Goal: Task Accomplishment & Management: Complete application form

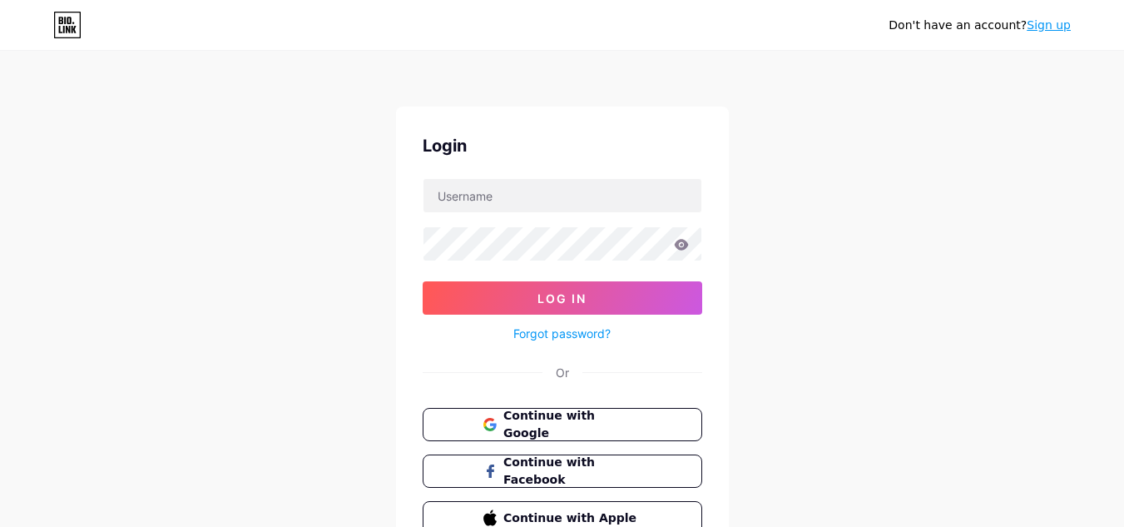
click at [1047, 25] on link "Sign up" at bounding box center [1049, 24] width 44 height 13
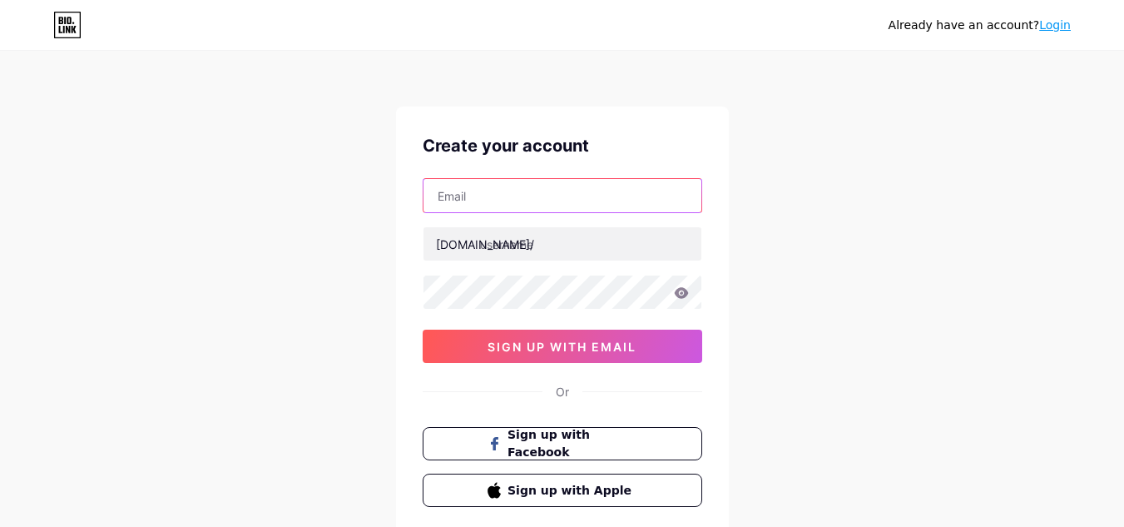
click at [469, 190] on input "text" at bounding box center [563, 195] width 278 height 33
paste input "[EMAIL_ADDRESS][DOMAIN_NAME]"
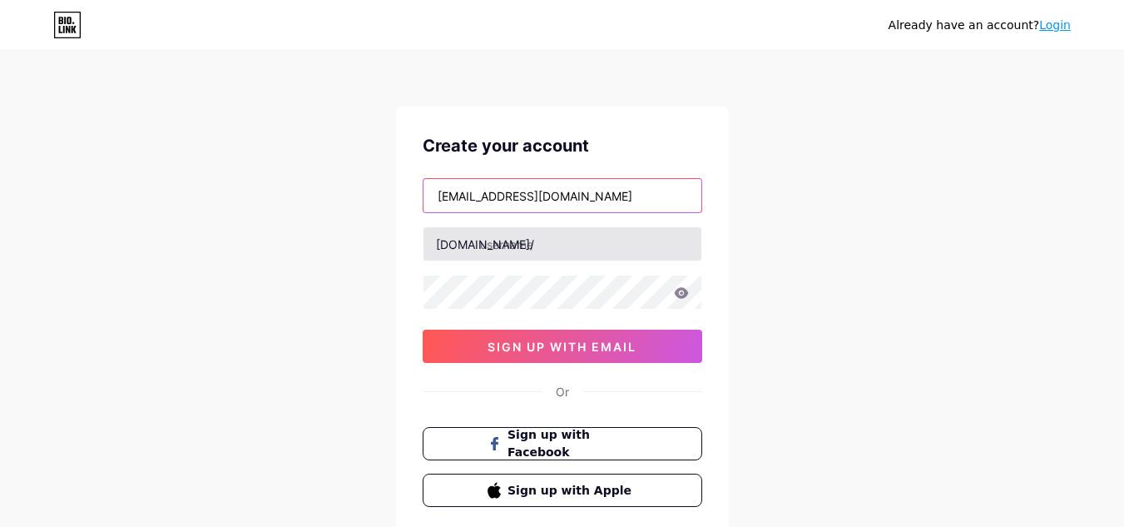
type input "[EMAIL_ADDRESS][DOMAIN_NAME]"
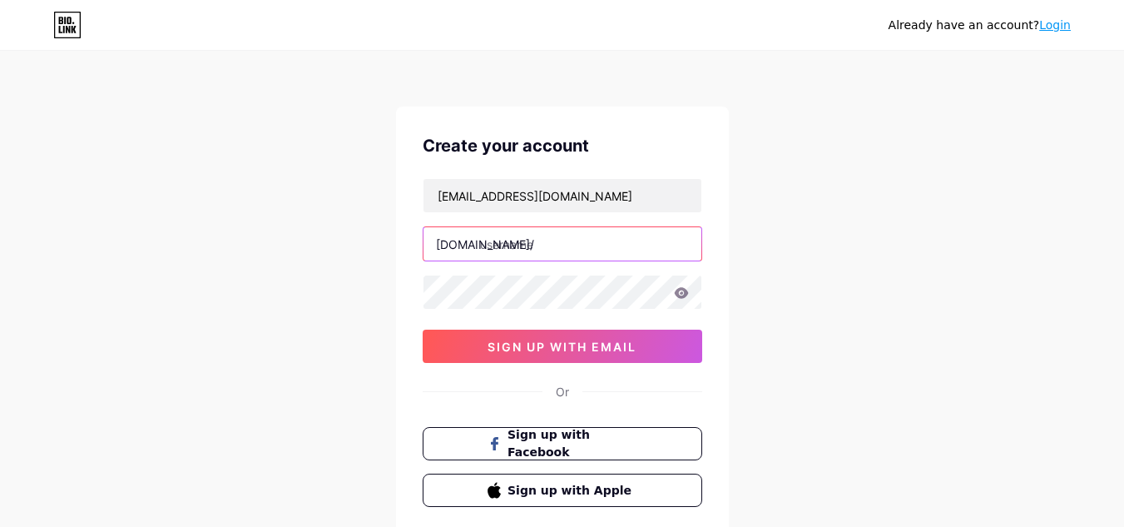
click at [502, 242] on input "text" at bounding box center [563, 243] width 278 height 33
type input "tapronireland"
click at [676, 291] on icon at bounding box center [681, 292] width 14 height 11
click at [678, 291] on icon at bounding box center [681, 292] width 14 height 11
click at [680, 290] on icon at bounding box center [681, 292] width 14 height 11
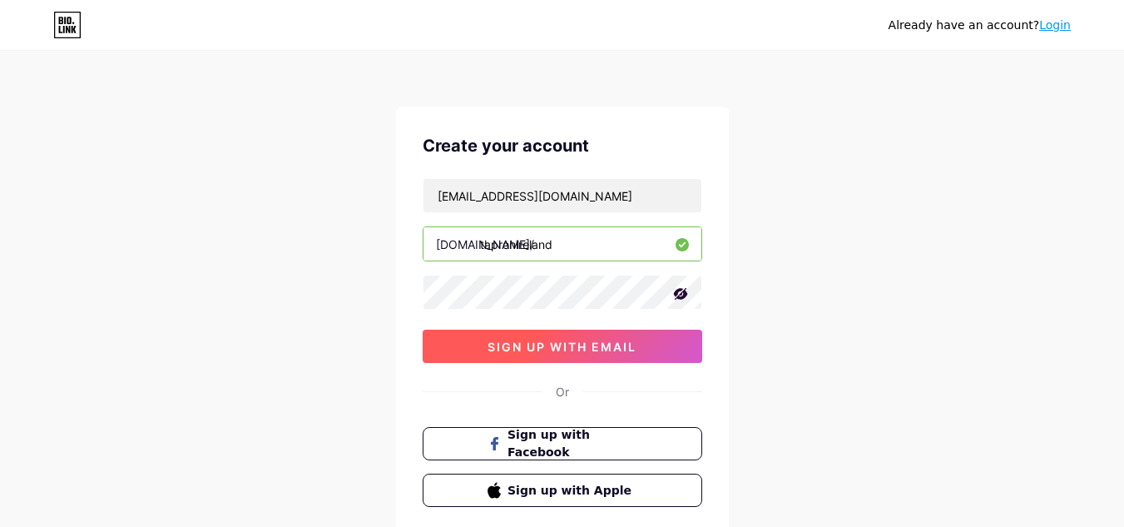
click at [556, 354] on button "sign up with email" at bounding box center [563, 346] width 280 height 33
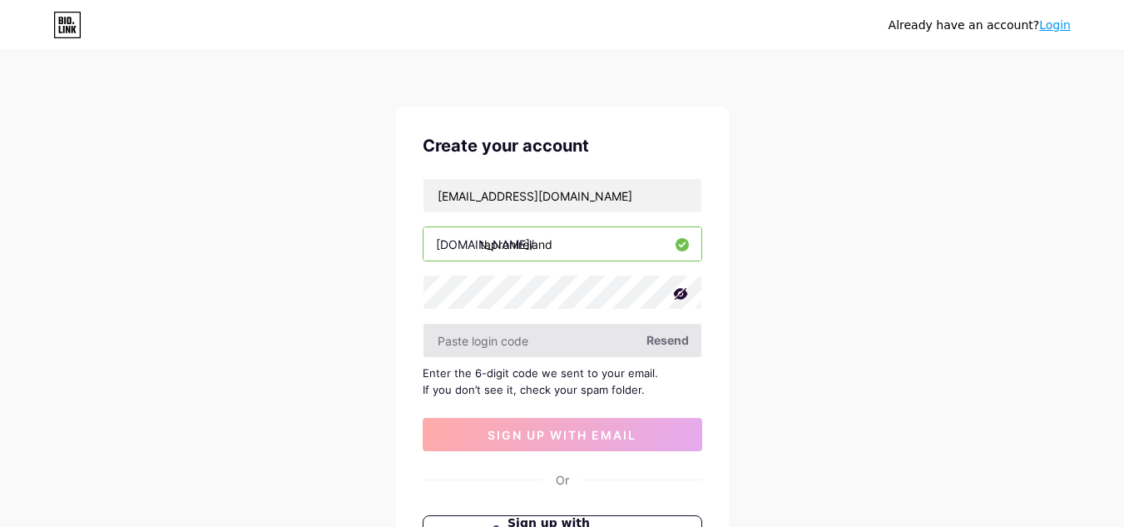
click at [473, 341] on input "text" at bounding box center [563, 340] width 278 height 33
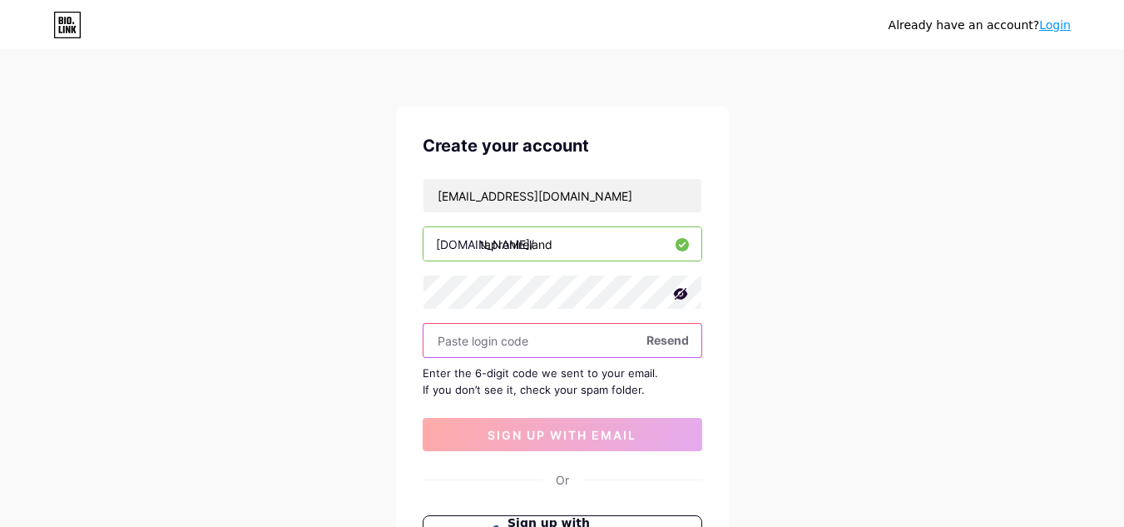
paste input "575033"
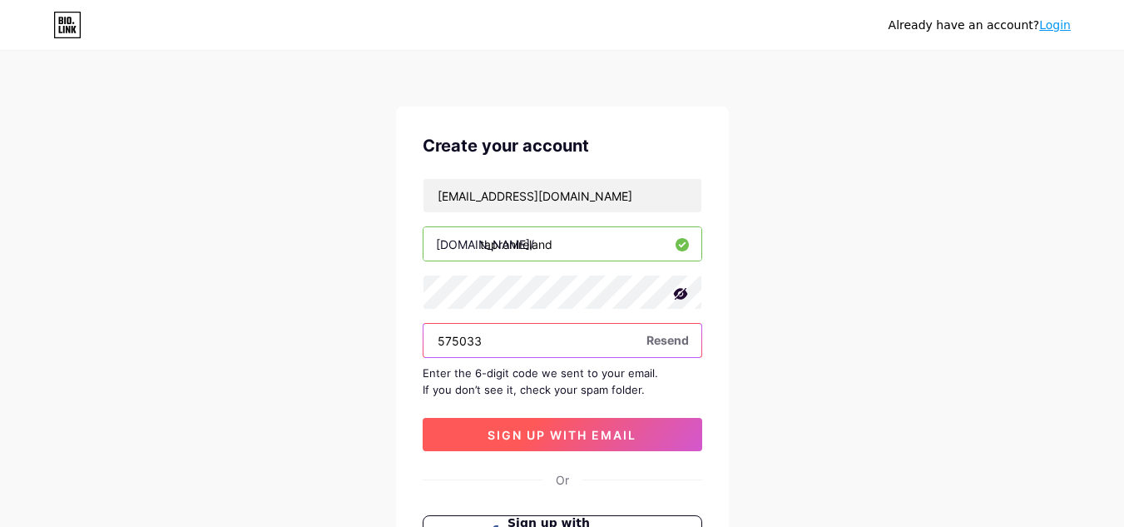
type input "575033"
click at [559, 430] on span "sign up with email" at bounding box center [562, 435] width 149 height 14
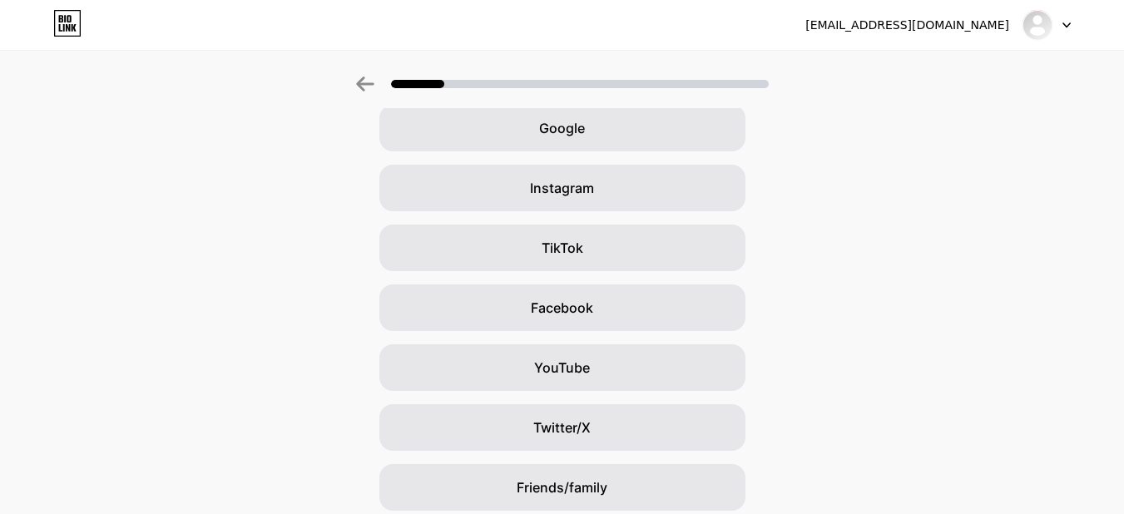
scroll to position [93, 0]
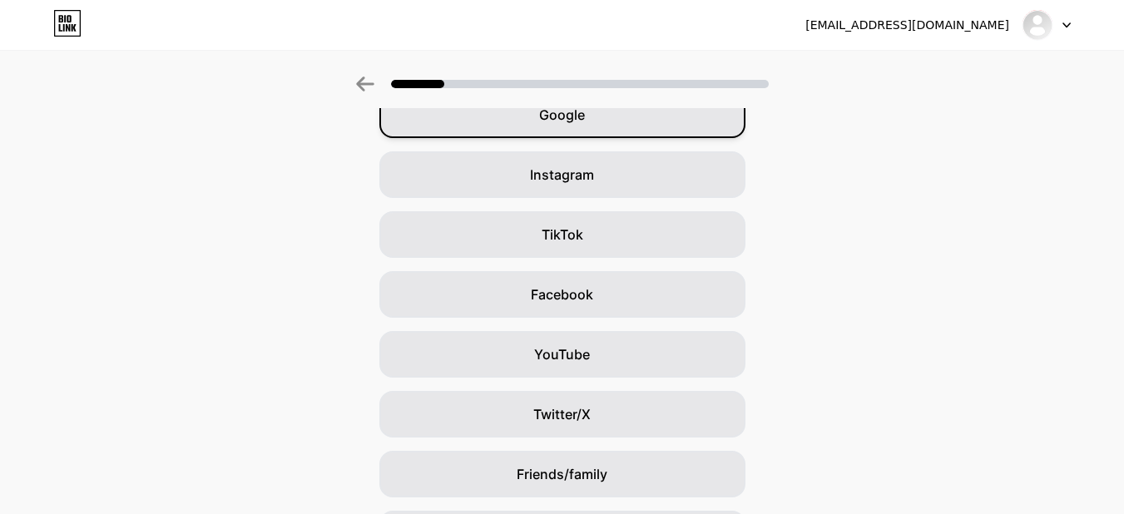
click at [617, 123] on div "Google" at bounding box center [563, 115] width 366 height 47
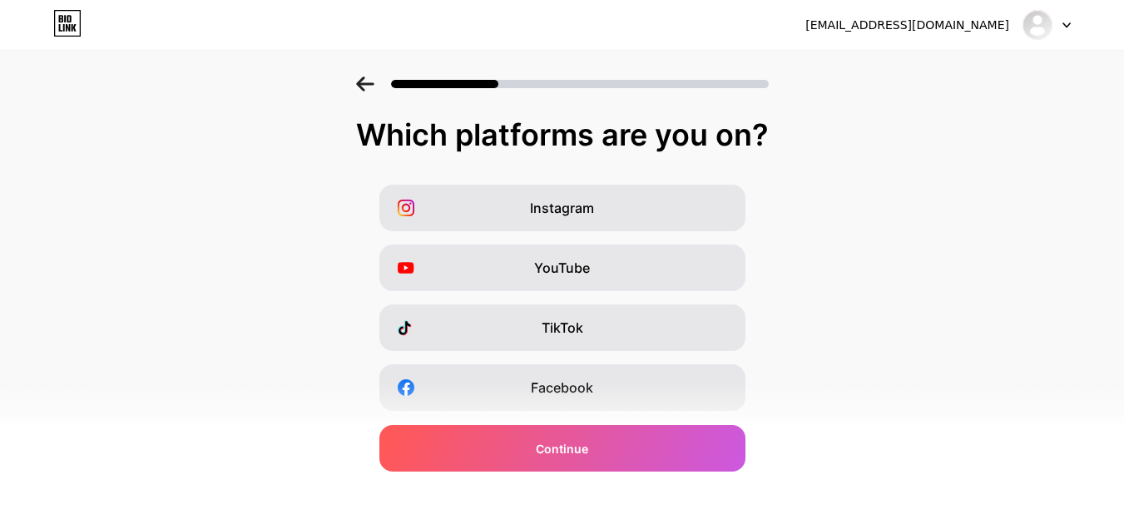
scroll to position [286, 0]
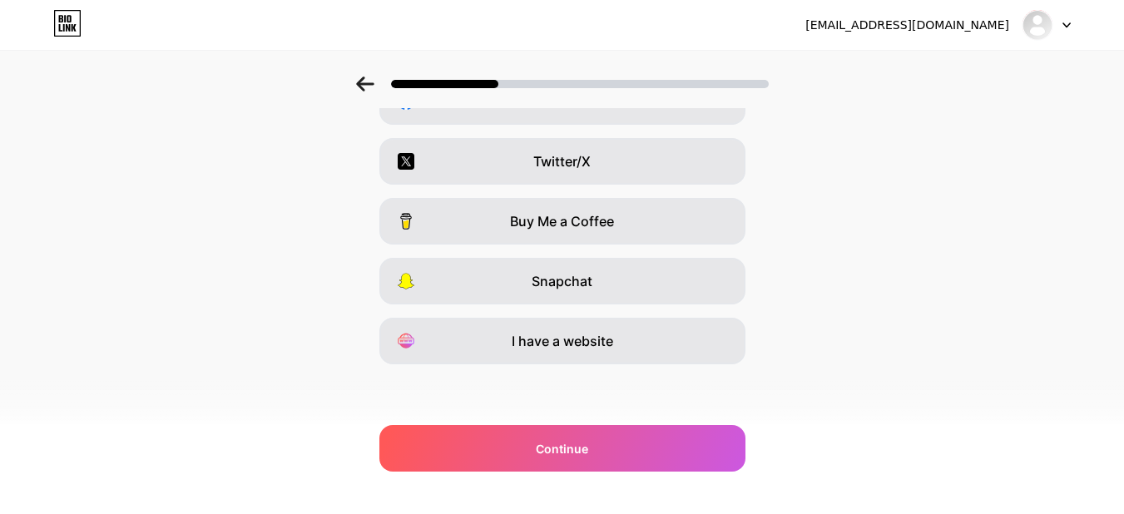
click at [823, 249] on div "Instagram YouTube TikTok Facebook Twitter/X Buy Me a Coffee Snapchat I have a w…" at bounding box center [562, 131] width 1108 height 466
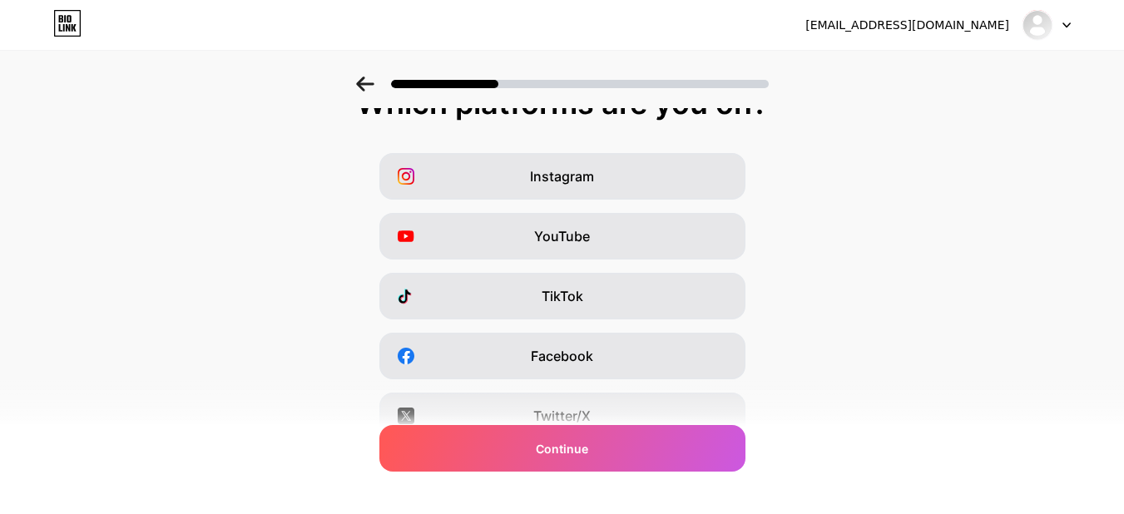
scroll to position [0, 0]
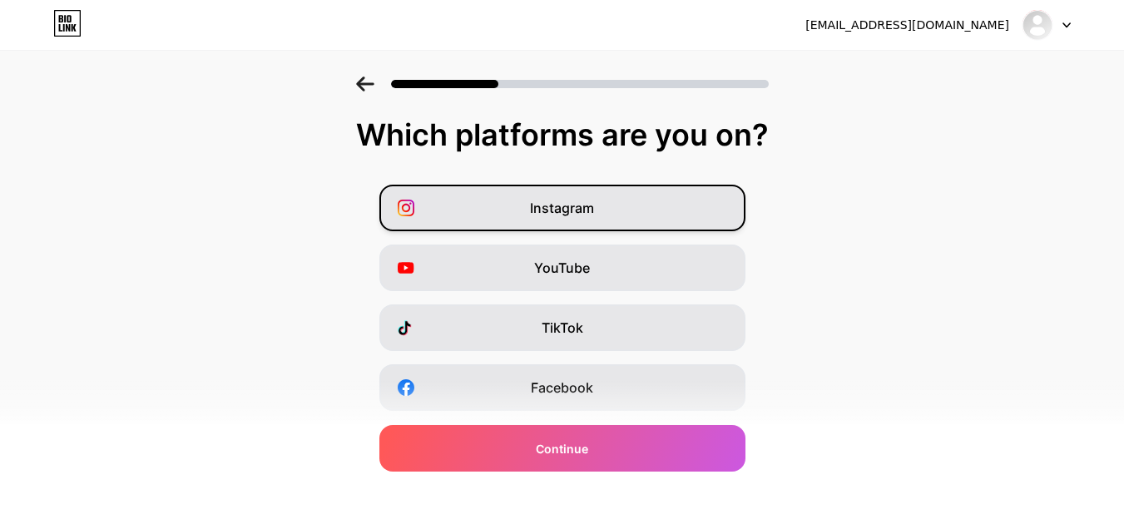
click at [450, 222] on div "Instagram" at bounding box center [563, 208] width 366 height 47
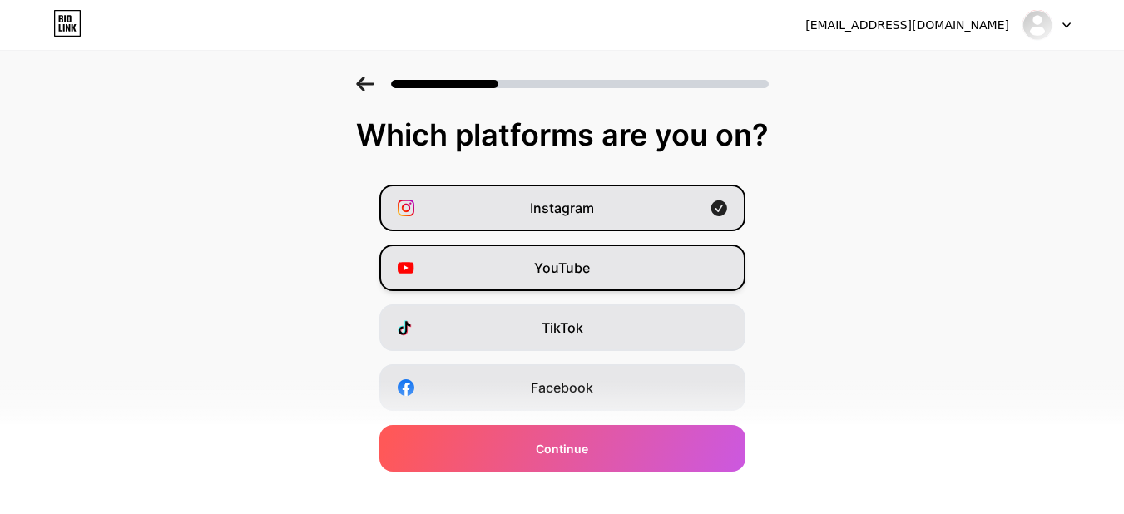
click at [454, 266] on div "YouTube" at bounding box center [563, 268] width 366 height 47
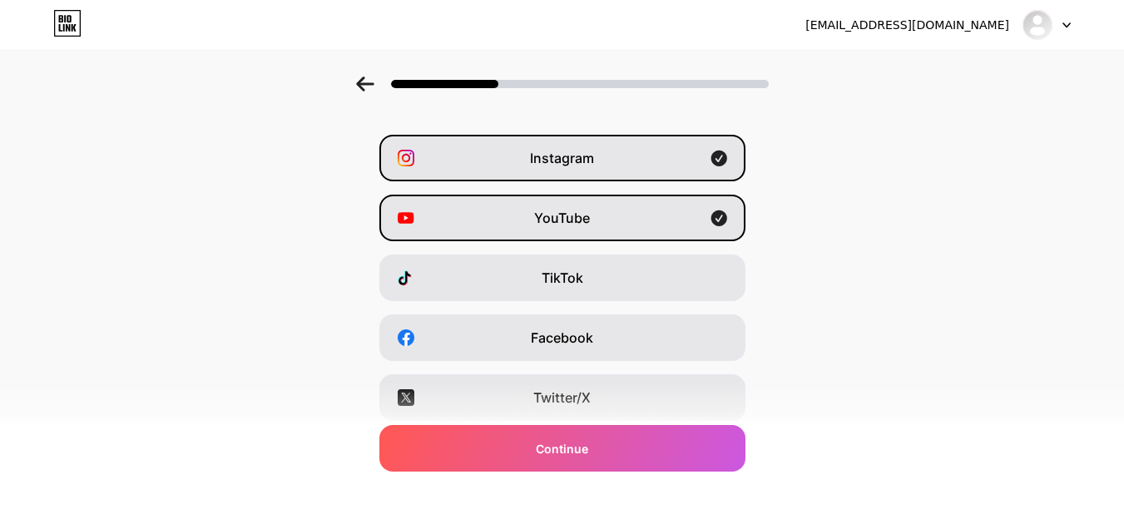
scroll to position [51, 0]
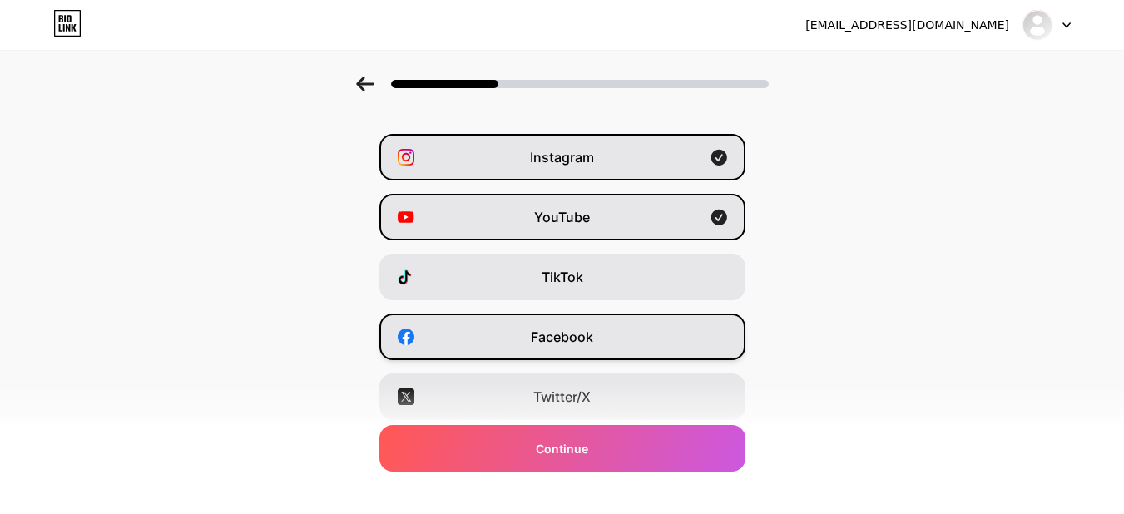
click at [465, 332] on div "Facebook" at bounding box center [563, 337] width 366 height 47
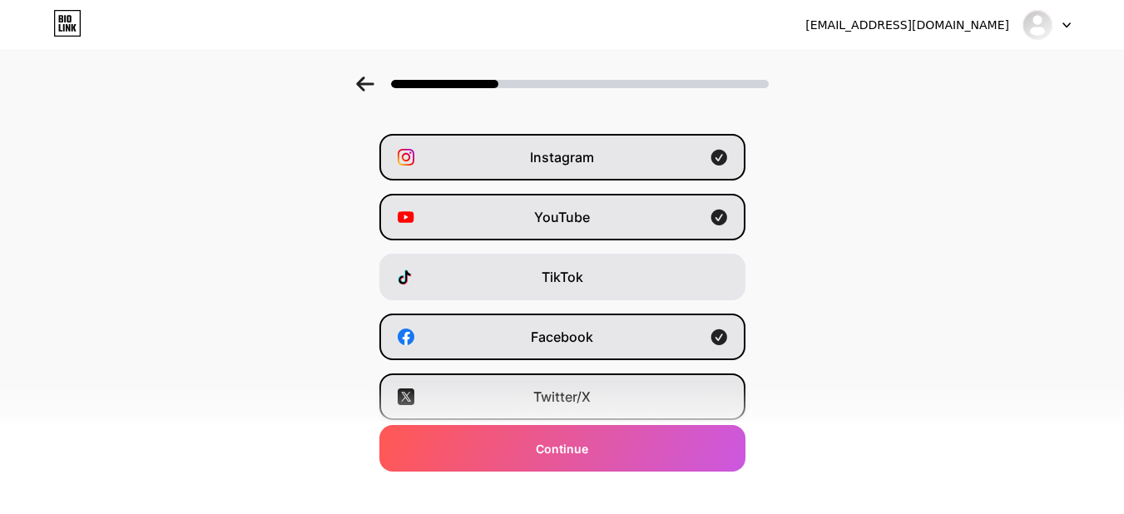
click at [652, 395] on div "Twitter/X" at bounding box center [563, 397] width 366 height 47
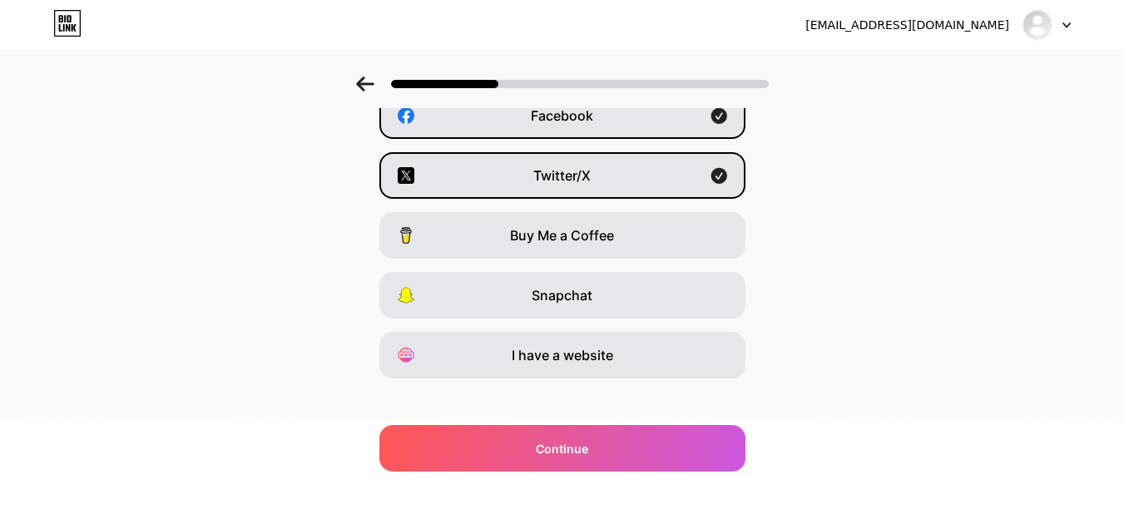
scroll to position [286, 0]
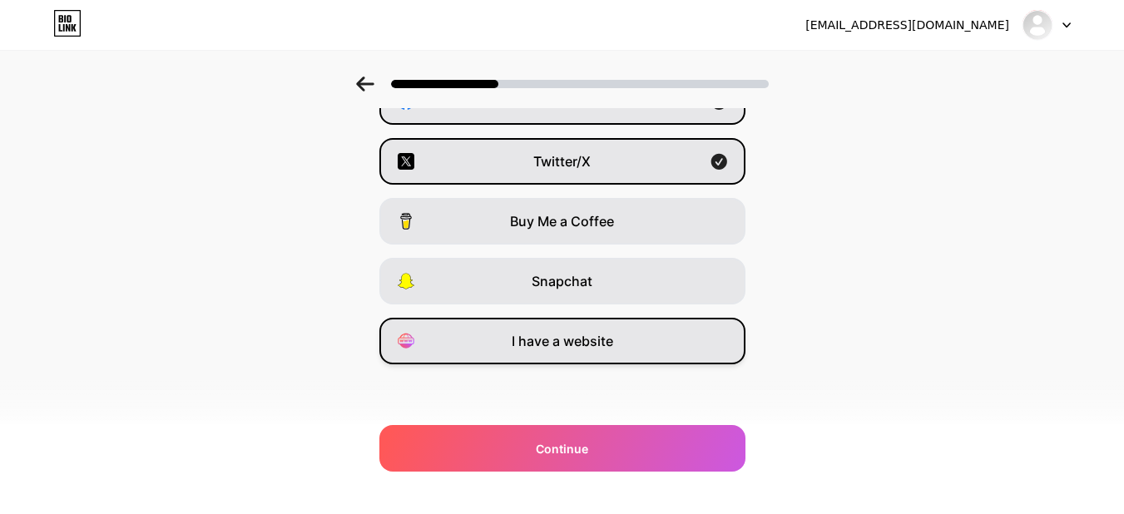
click at [598, 338] on span "I have a website" at bounding box center [563, 341] width 102 height 20
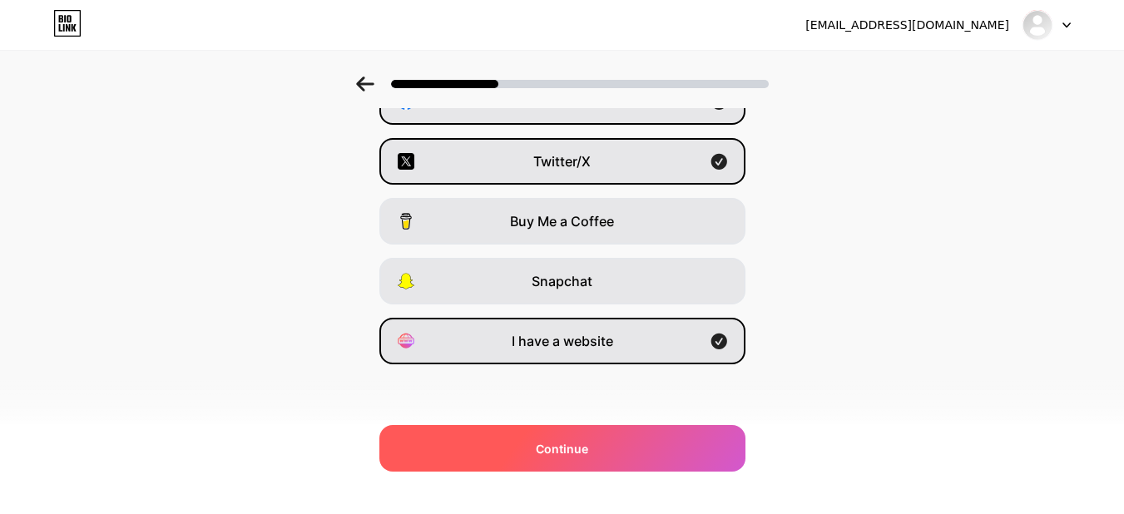
click at [594, 440] on div "Continue" at bounding box center [563, 448] width 366 height 47
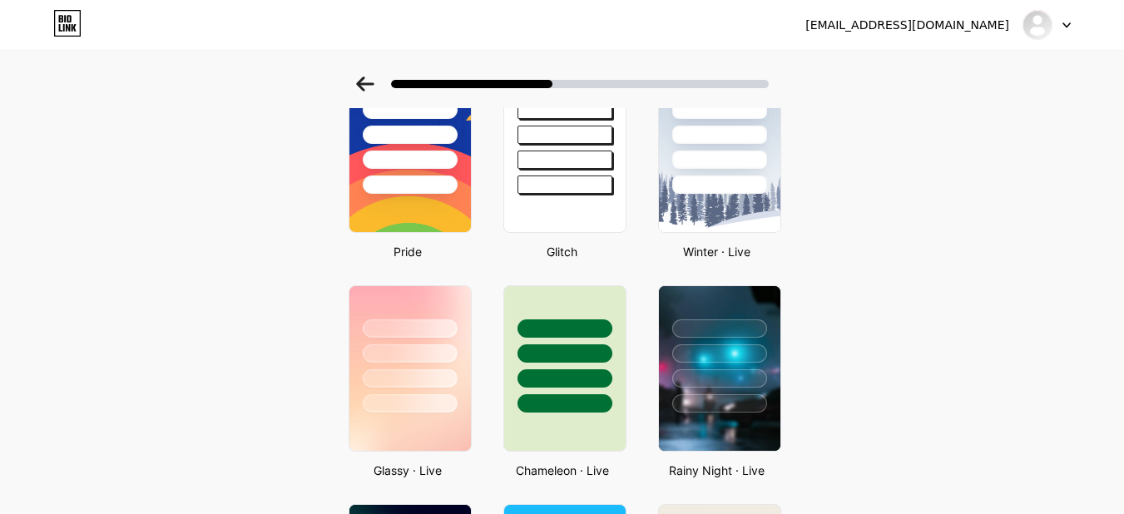
scroll to position [315, 0]
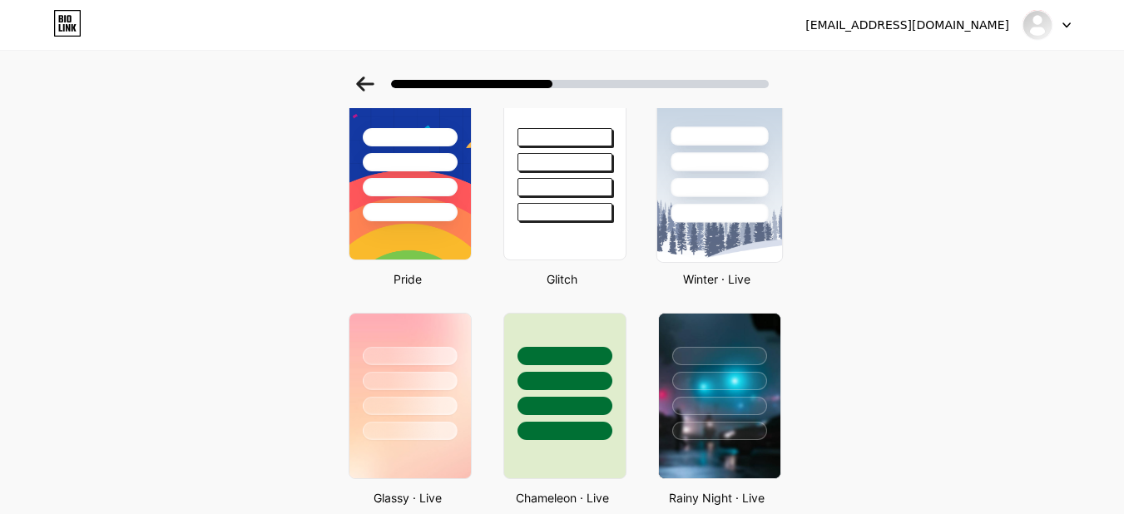
click at [715, 177] on div at bounding box center [719, 157] width 125 height 131
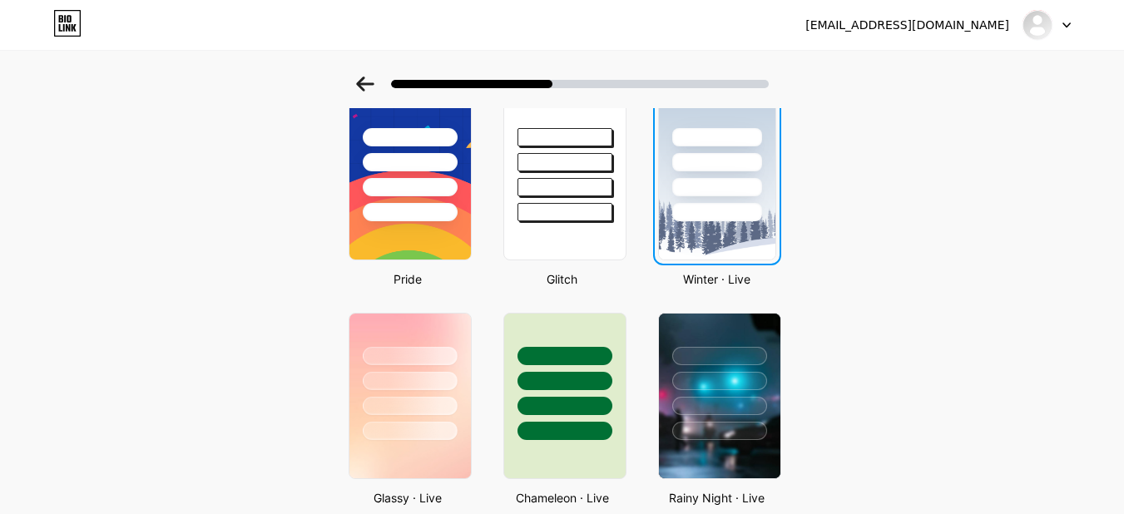
scroll to position [0, 0]
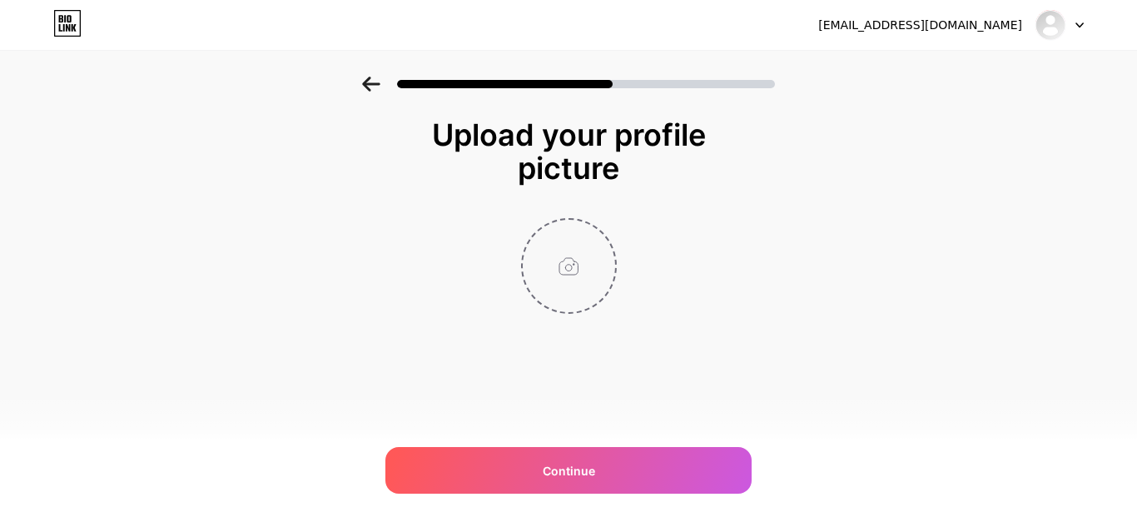
click at [563, 262] on input "file" at bounding box center [569, 266] width 92 height 92
type input "C:\fakepath\tapron_ire_logo.jpg"
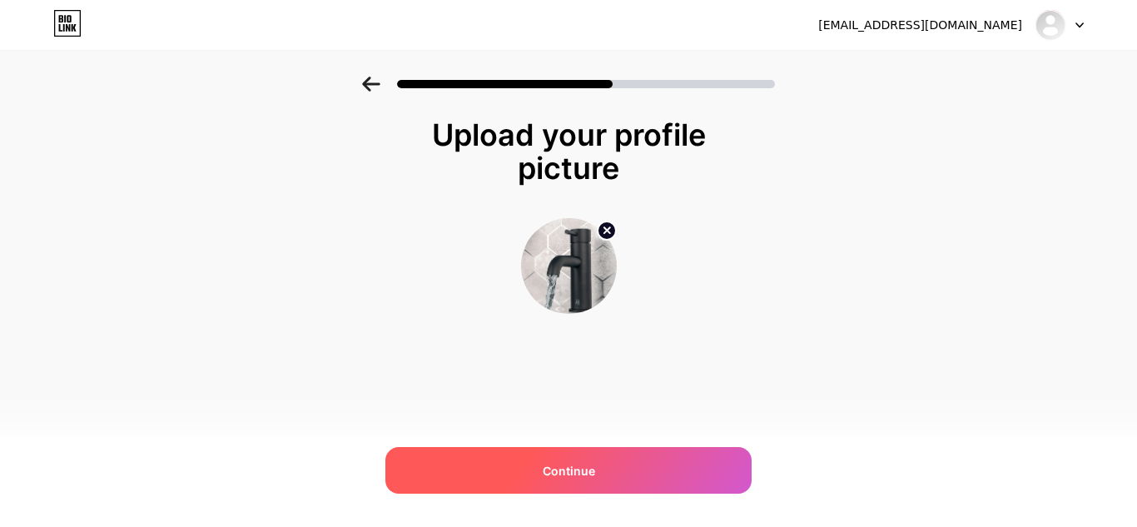
click at [522, 468] on div "Continue" at bounding box center [568, 470] width 366 height 47
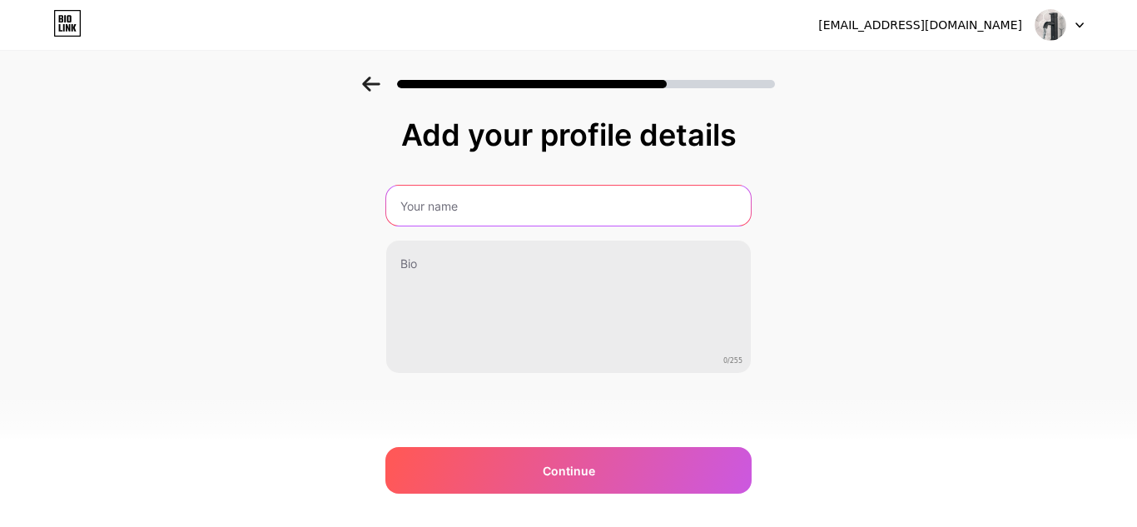
click at [435, 197] on input "text" at bounding box center [568, 206] width 365 height 40
type input "TAPRONIRELAND"
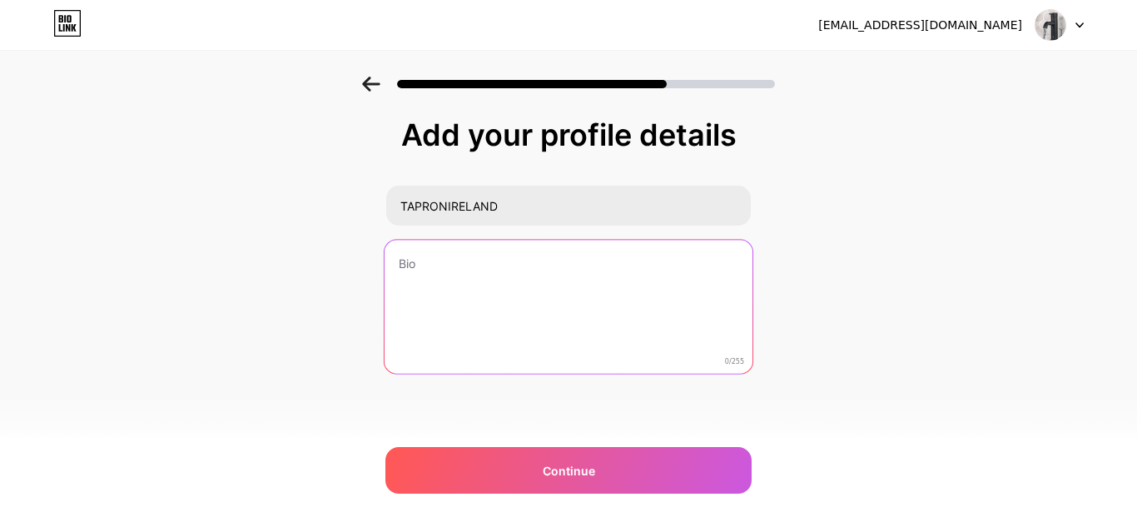
click at [424, 247] on textarea at bounding box center [569, 308] width 368 height 136
paste textarea "Tapron Ireland enhances daily life with durable taps, showers, and electric tow…"
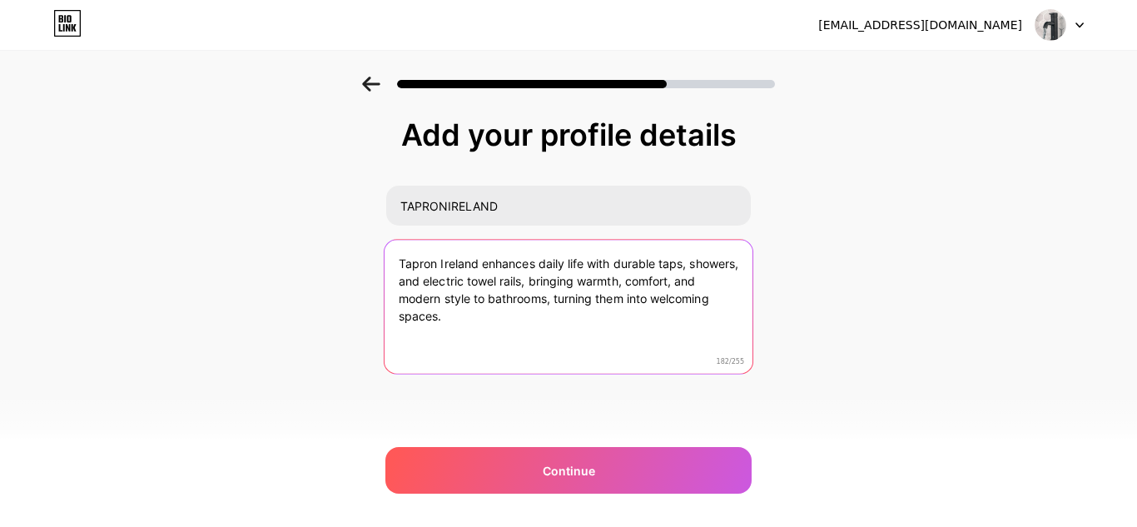
paste textarea "https://tapron.ie/"
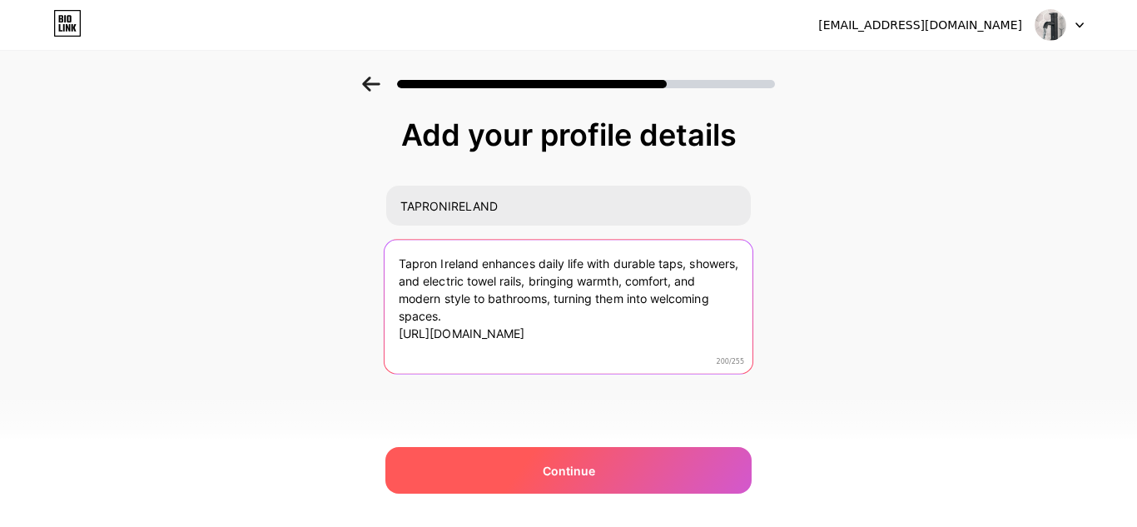
type textarea "Tapron Ireland enhances daily life with durable taps, showers, and electric tow…"
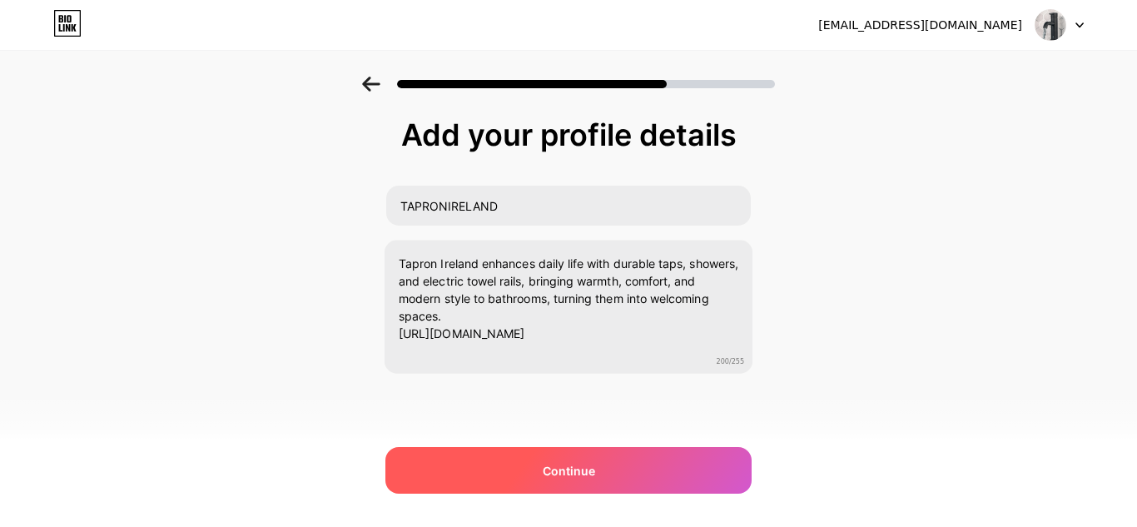
click at [577, 470] on span "Continue" at bounding box center [569, 470] width 52 height 17
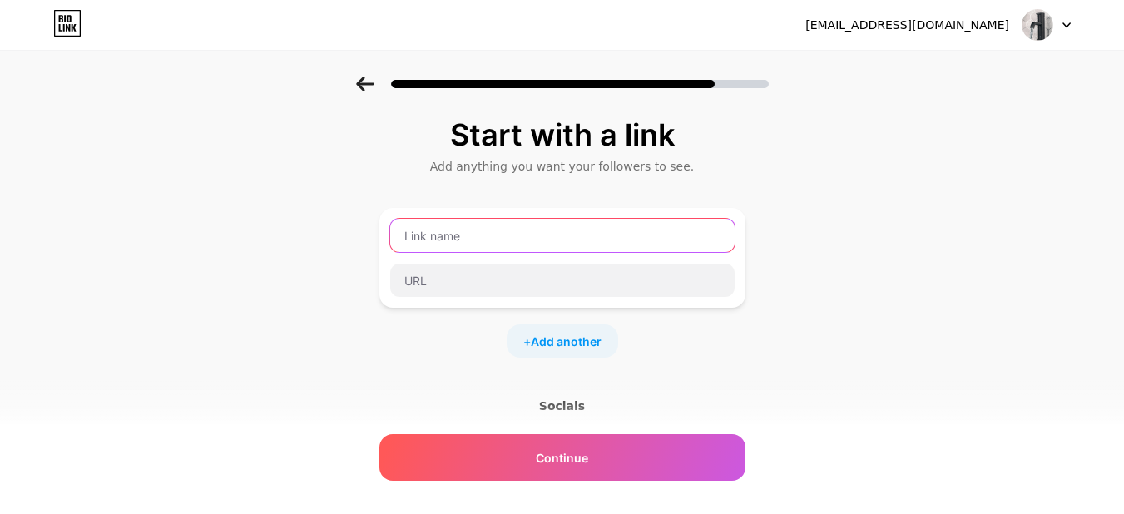
click at [460, 236] on input "text" at bounding box center [562, 235] width 345 height 33
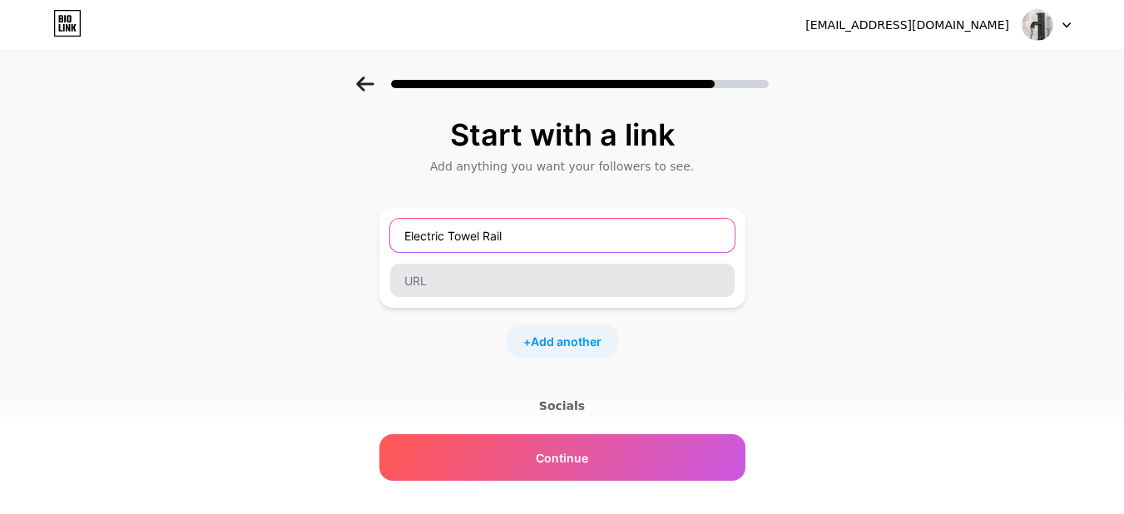
type input "Electric Towel Rail"
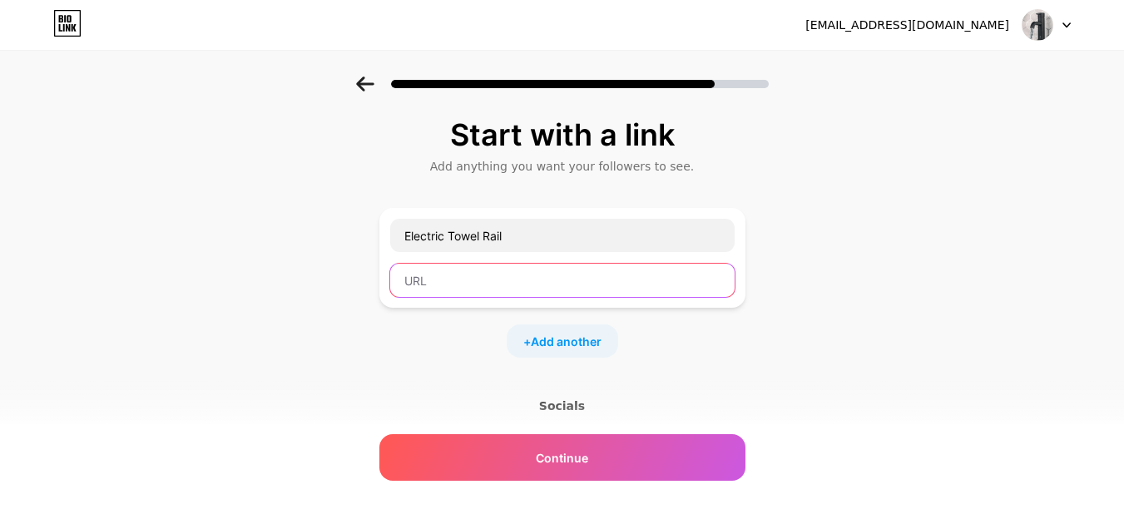
click at [439, 272] on input "text" at bounding box center [562, 280] width 345 height 33
paste input "https://tapron.ie/collections/electric-towel-rails"
type input "https://tapron.ie/collections/electric-towel-rails"
click at [566, 341] on span "Add another" at bounding box center [566, 341] width 71 height 17
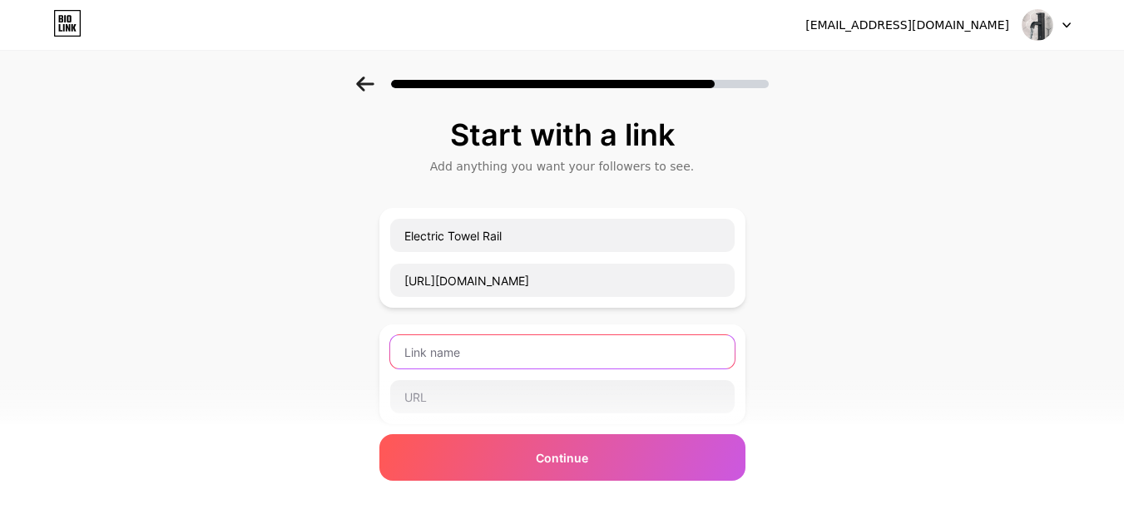
click at [479, 347] on input "text" at bounding box center [562, 351] width 345 height 33
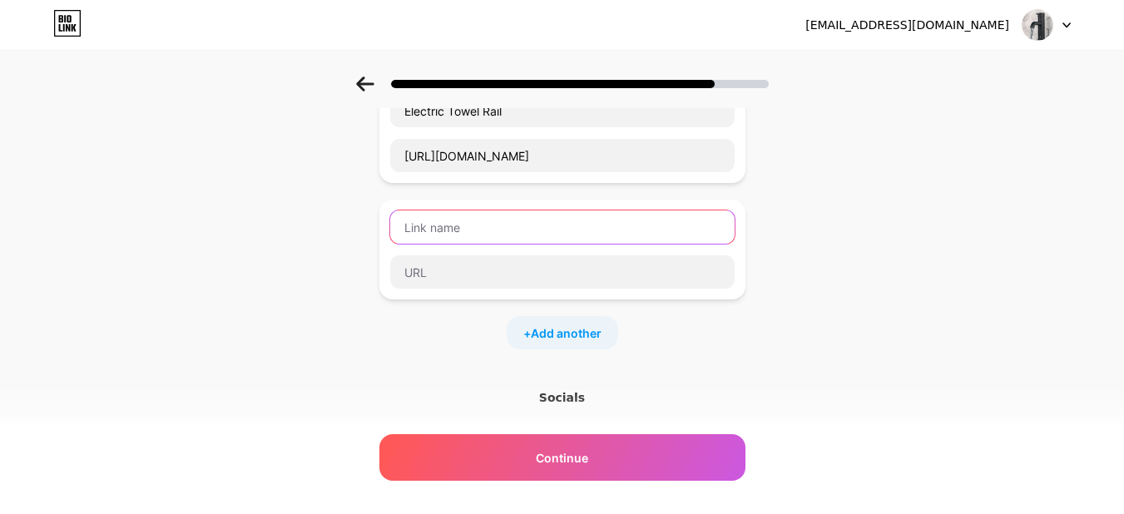
scroll to position [132, 0]
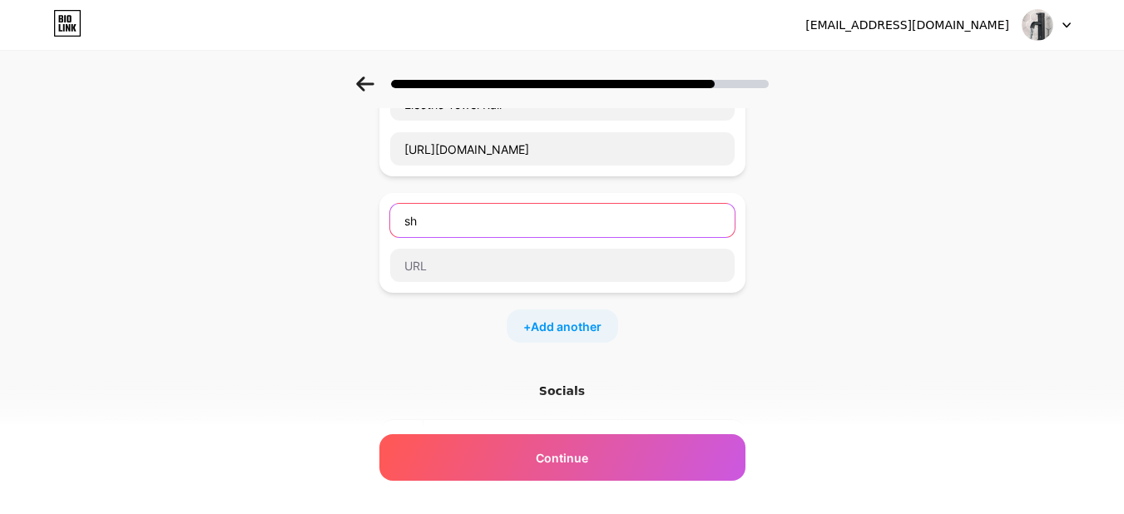
type input "s"
type input "Shower"
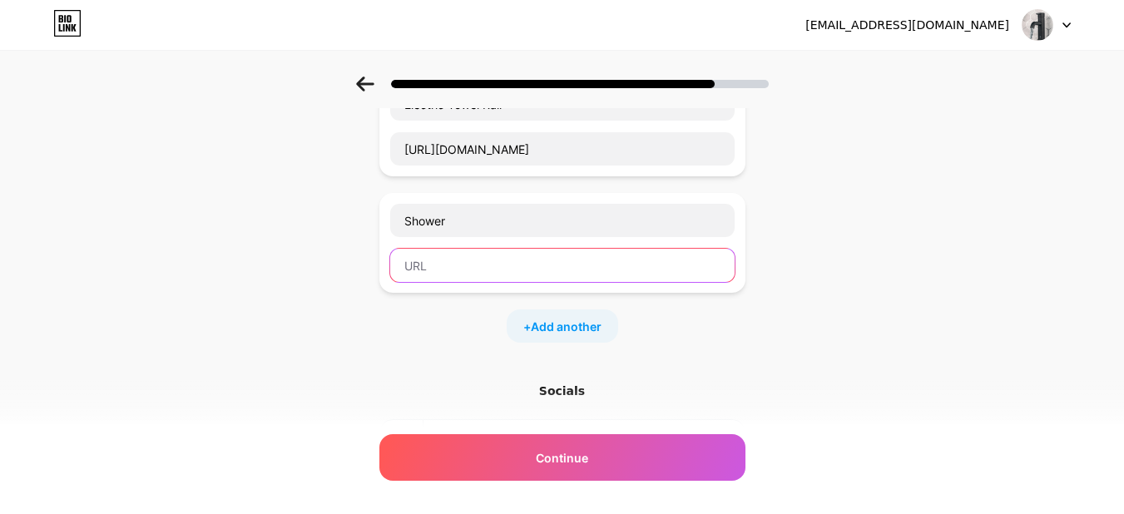
click at [444, 265] on input "text" at bounding box center [562, 265] width 345 height 33
paste input "https://tapron.ie/collections/showers"
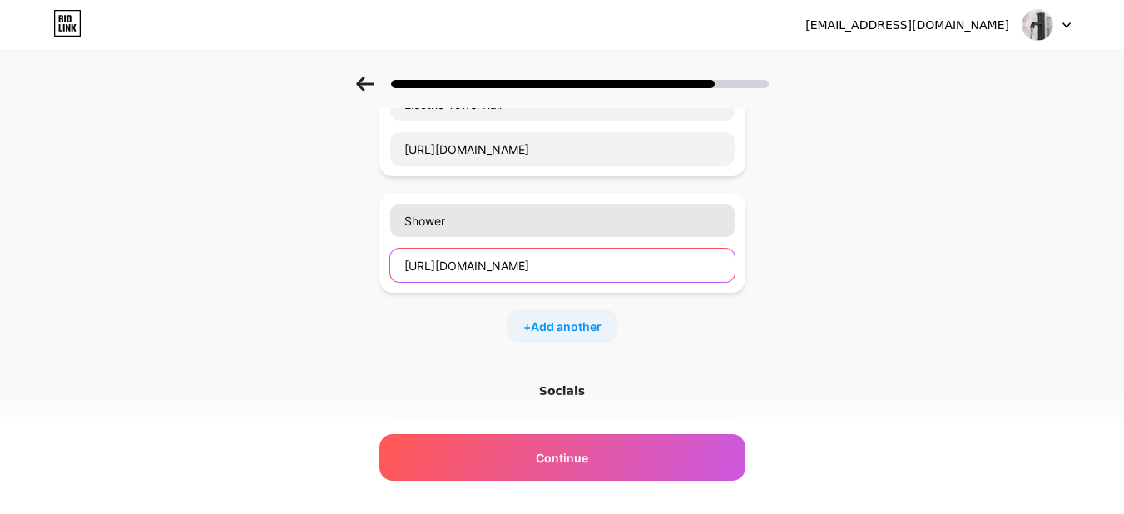
type input "https://tapron.ie/collections/showers"
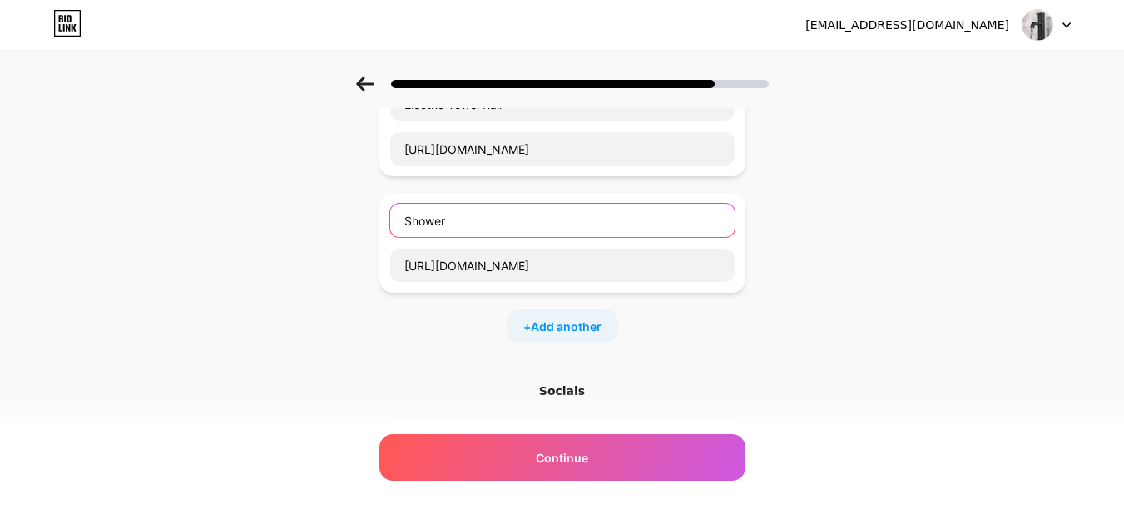
click at [459, 226] on input "Shower" at bounding box center [562, 220] width 345 height 33
type input "Showers"
click at [585, 325] on span "Add another" at bounding box center [566, 326] width 71 height 17
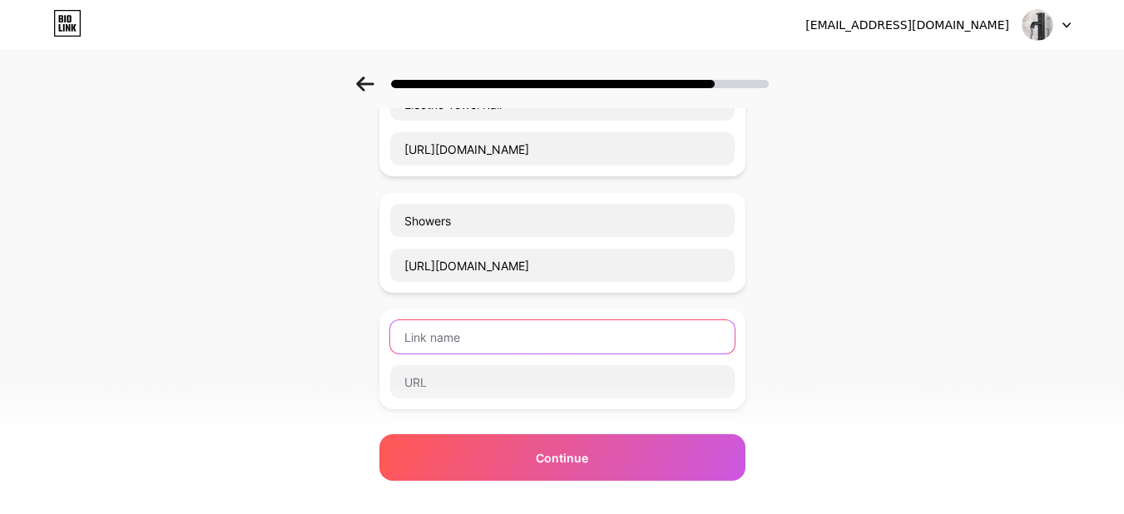
click at [473, 342] on input "text" at bounding box center [562, 336] width 345 height 33
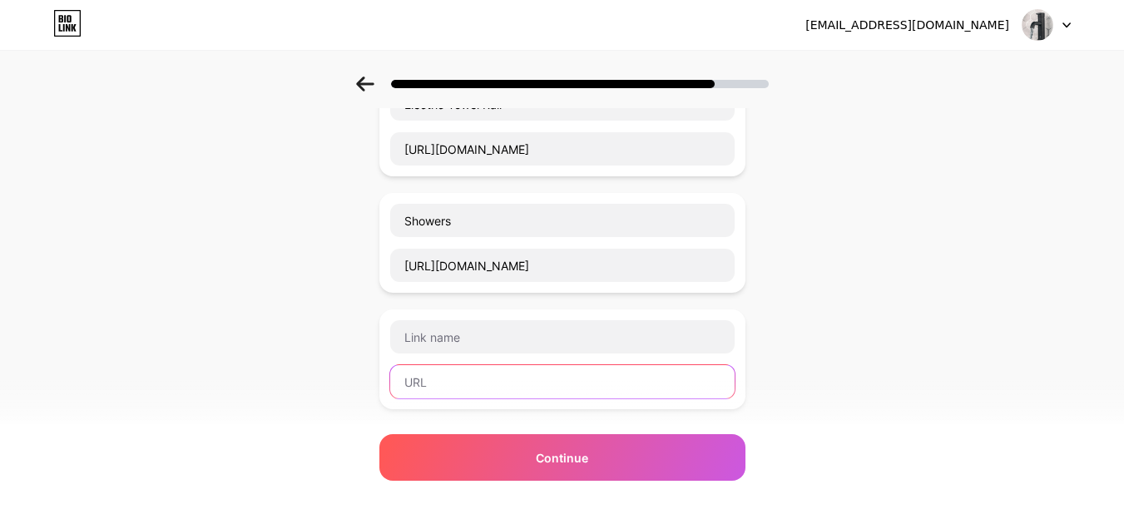
click at [421, 393] on input "text" at bounding box center [562, 381] width 345 height 33
paste input "https://tapron.ie/collections/basin_taps"
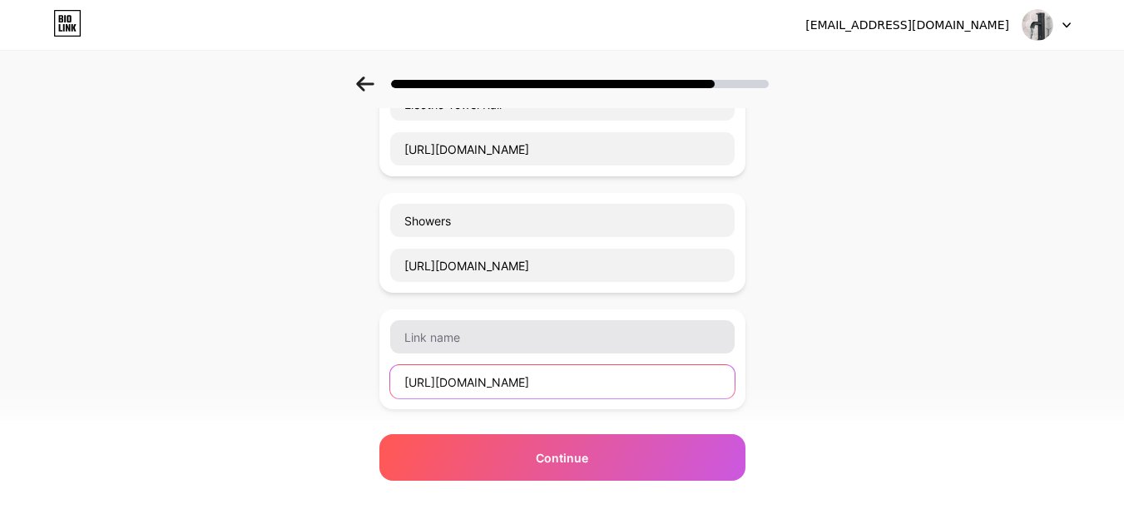
type input "https://tapron.ie/collections/basin_taps"
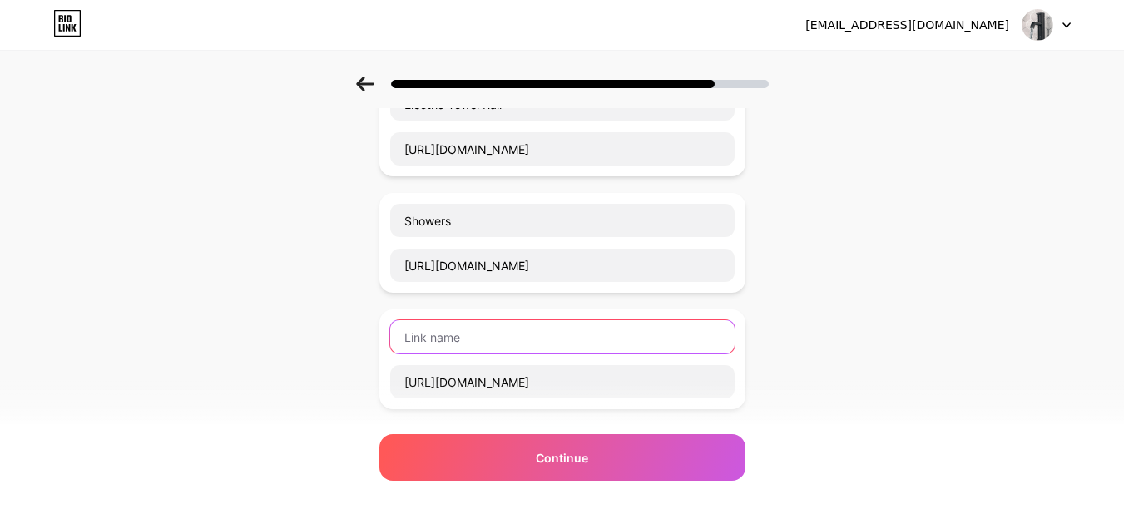
click at [434, 345] on input "text" at bounding box center [562, 336] width 345 height 33
type input "D"
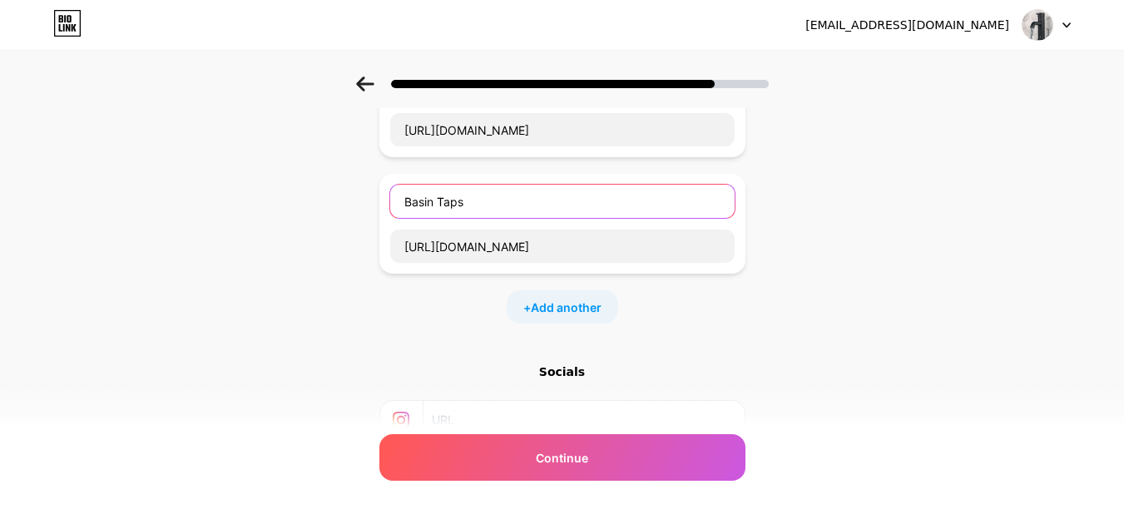
scroll to position [274, 0]
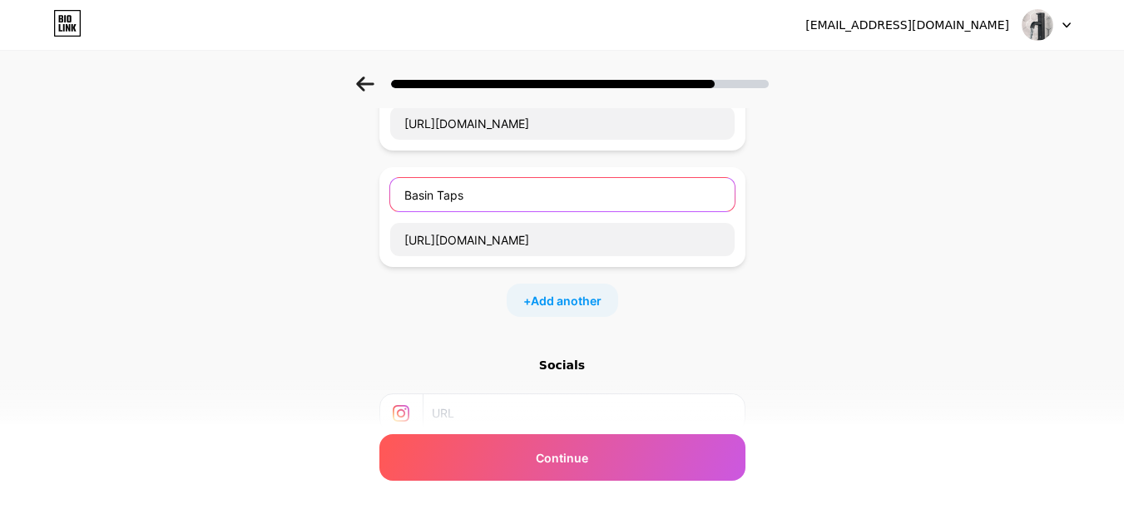
type input "Basin Taps"
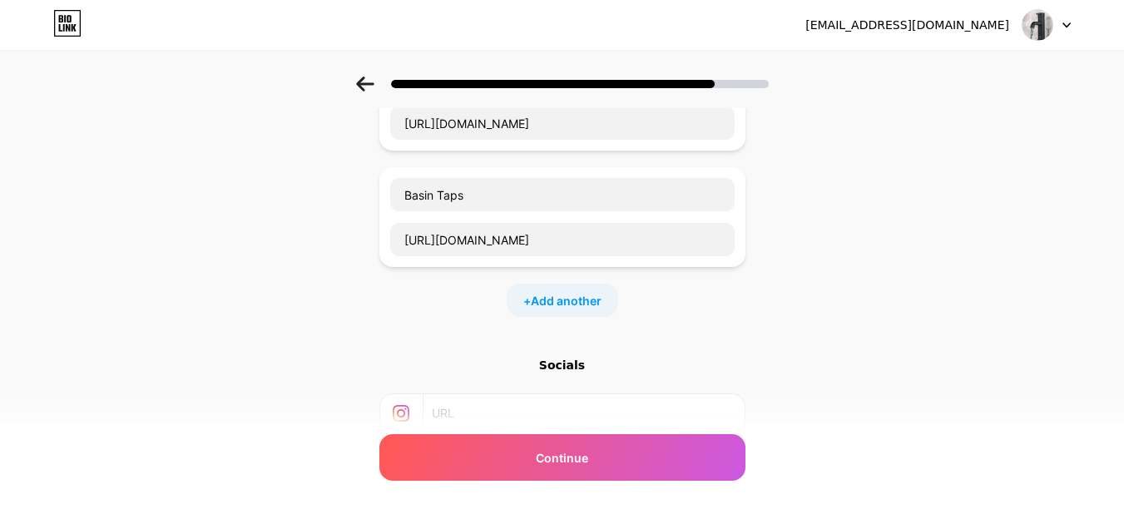
click at [588, 313] on div "+ Add another" at bounding box center [563, 300] width 112 height 33
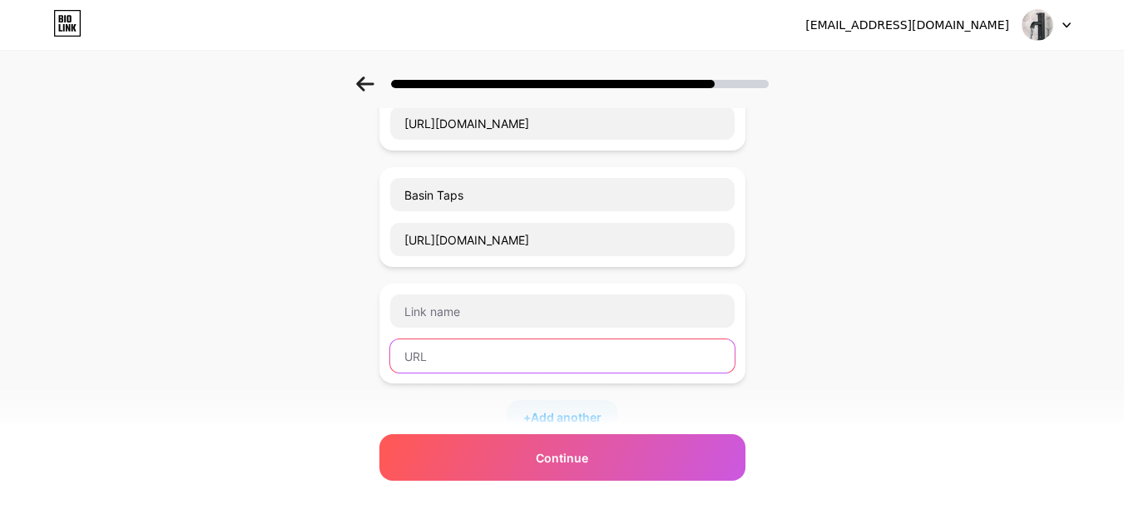
click at [449, 350] on input "text" at bounding box center [562, 356] width 345 height 33
paste input "https://tapron.ie/collections/shower_valves"
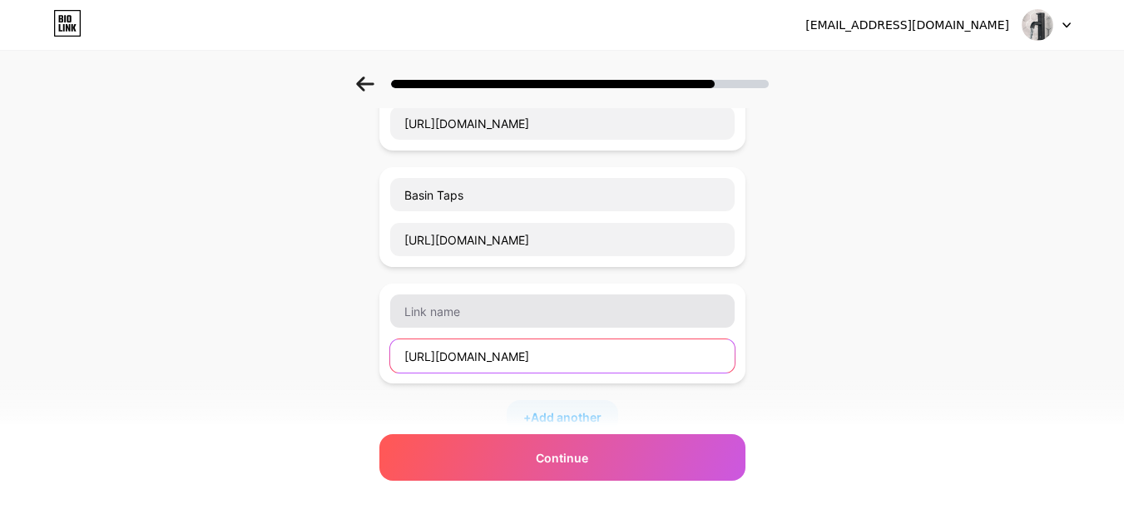
type input "https://tapron.ie/collections/shower_valves"
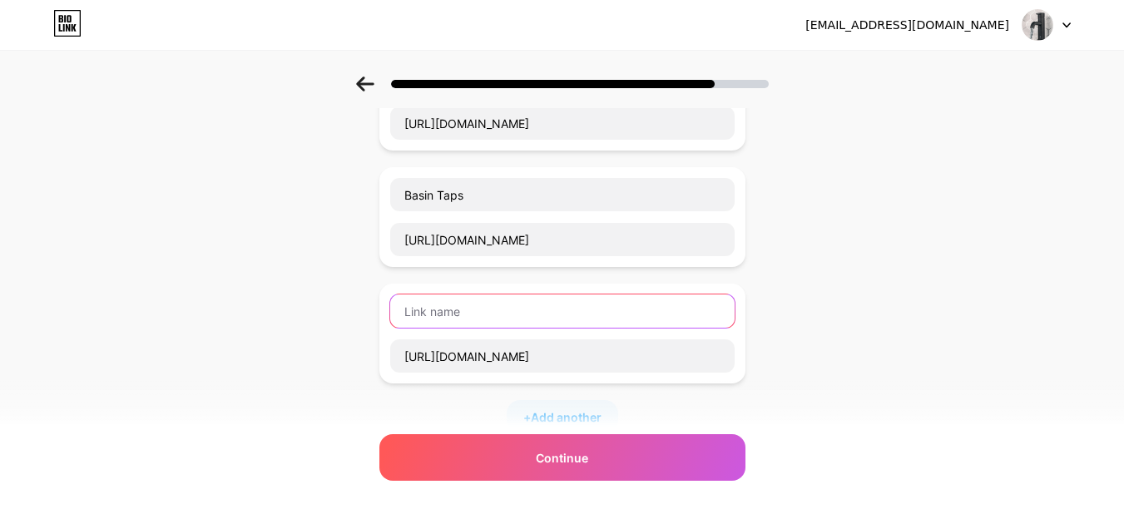
click at [439, 314] on input "text" at bounding box center [562, 311] width 345 height 33
type input "Shower Valves"
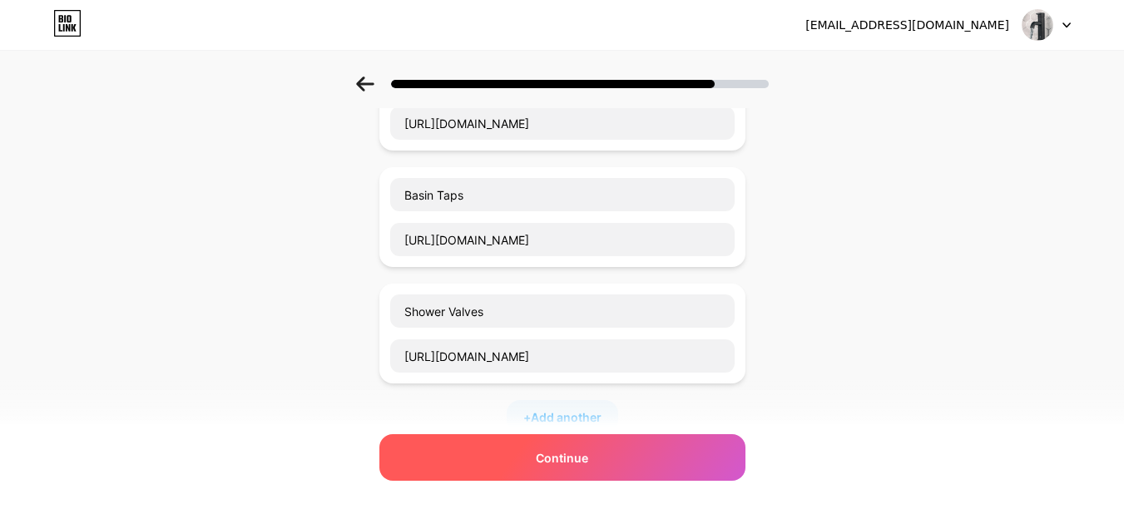
click at [561, 459] on span "Continue" at bounding box center [562, 457] width 52 height 17
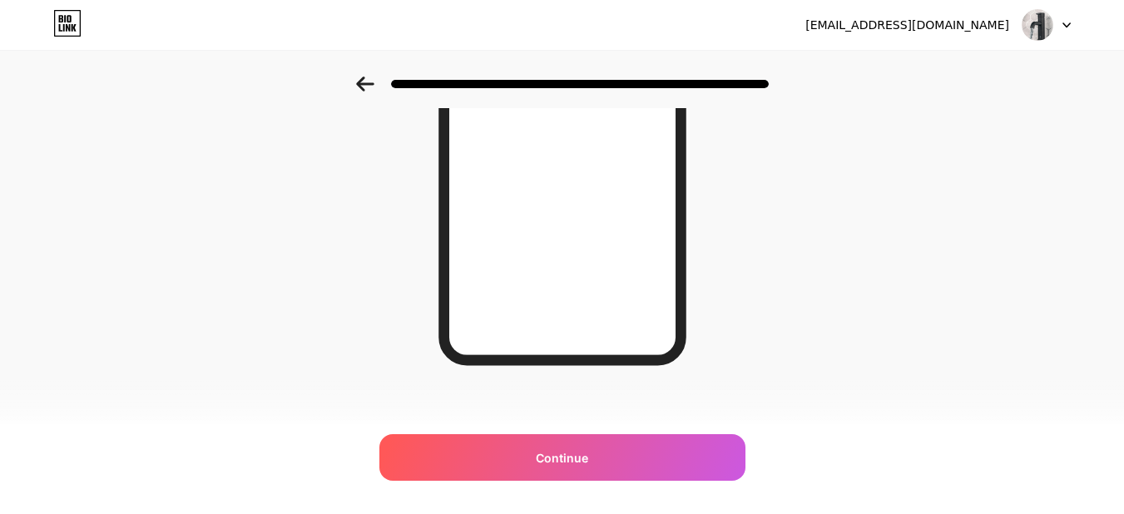
scroll to position [322, 0]
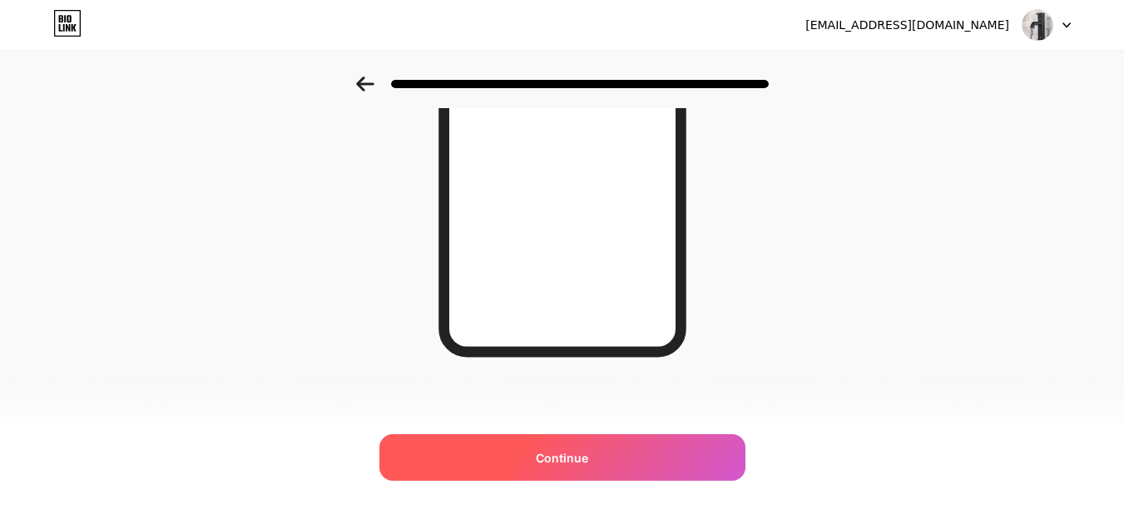
click at [588, 463] on span "Continue" at bounding box center [562, 457] width 52 height 17
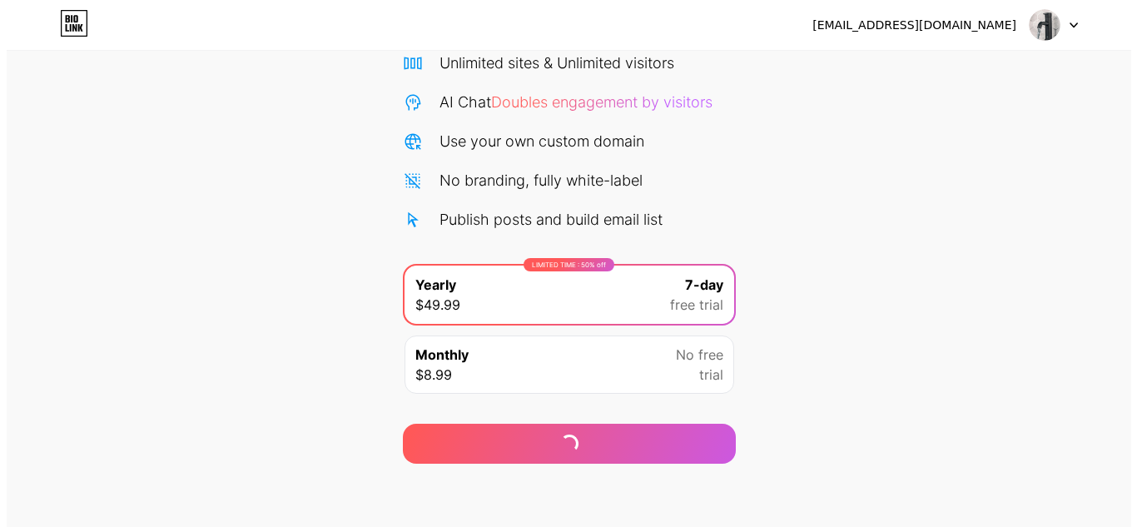
scroll to position [143, 0]
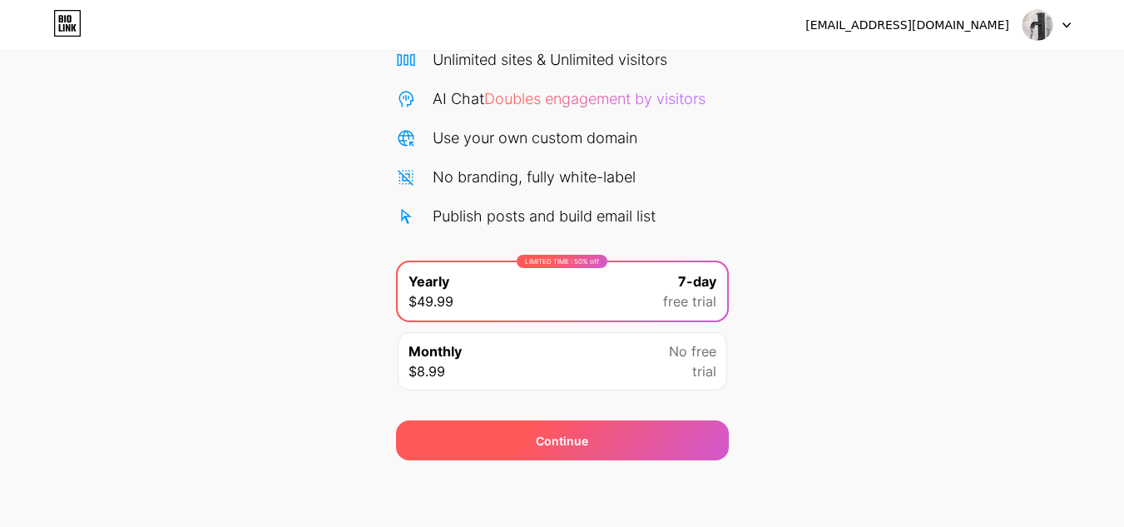
click at [536, 438] on div "Continue" at bounding box center [562, 440] width 52 height 17
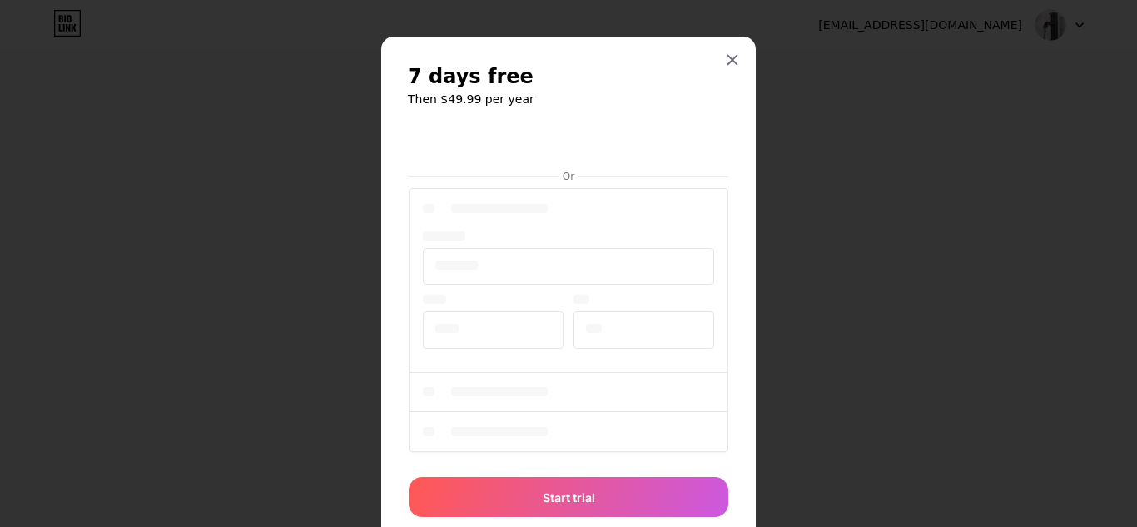
click at [553, 325] on div at bounding box center [569, 323] width 320 height 276
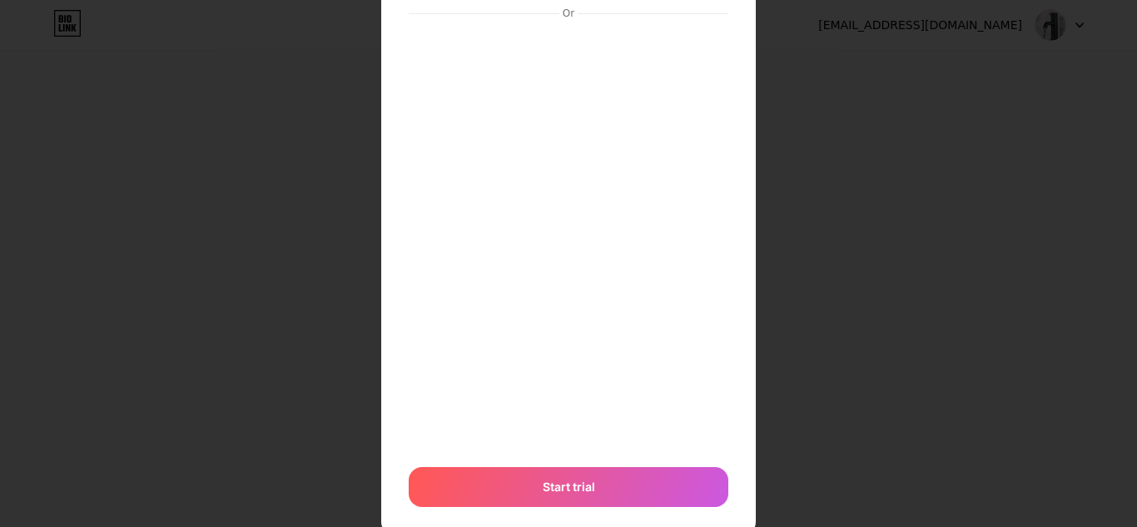
scroll to position [207, 0]
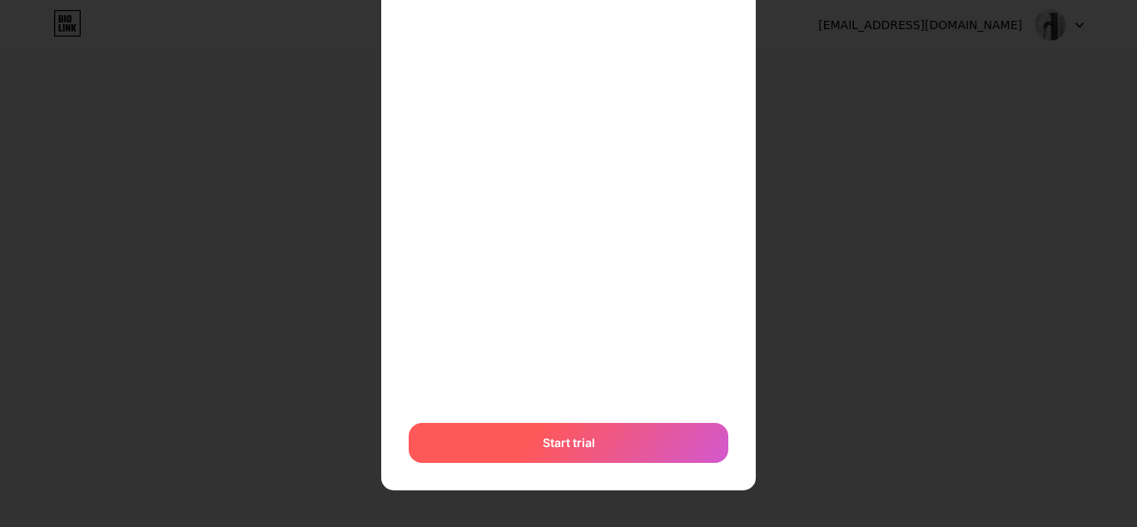
click at [540, 432] on div "Start trial" at bounding box center [569, 443] width 320 height 40
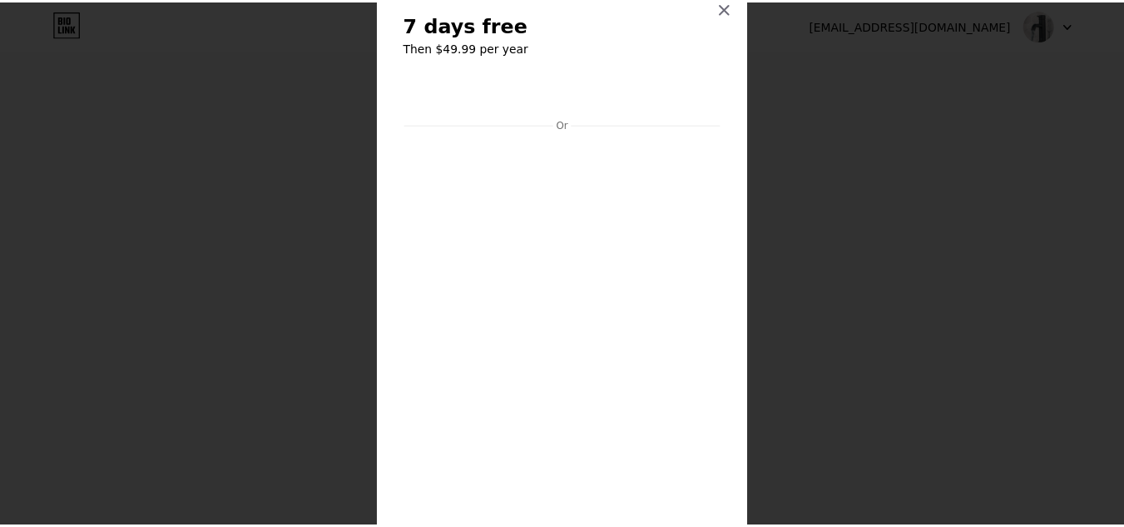
scroll to position [0, 0]
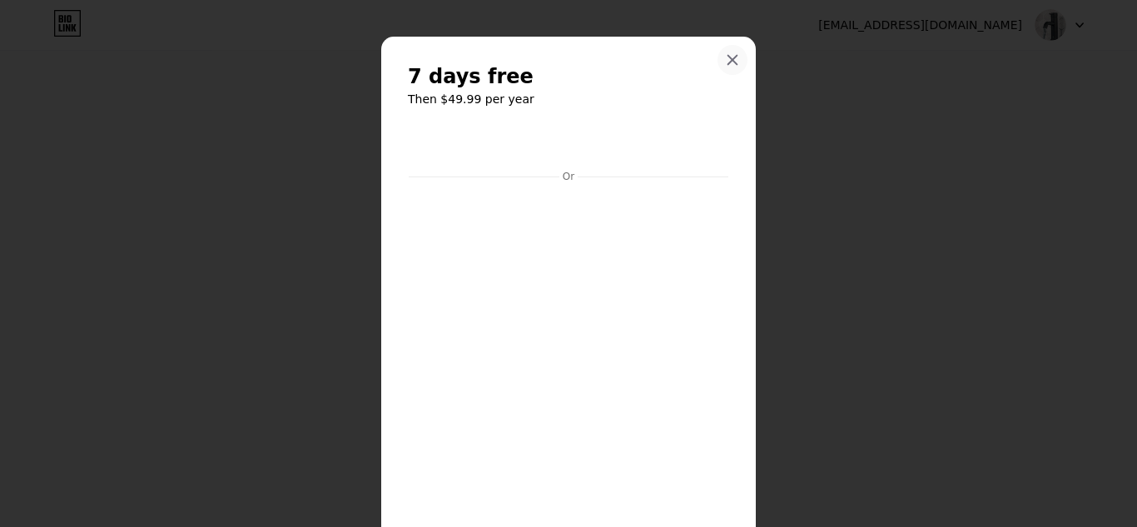
click at [731, 57] on icon at bounding box center [732, 59] width 13 height 13
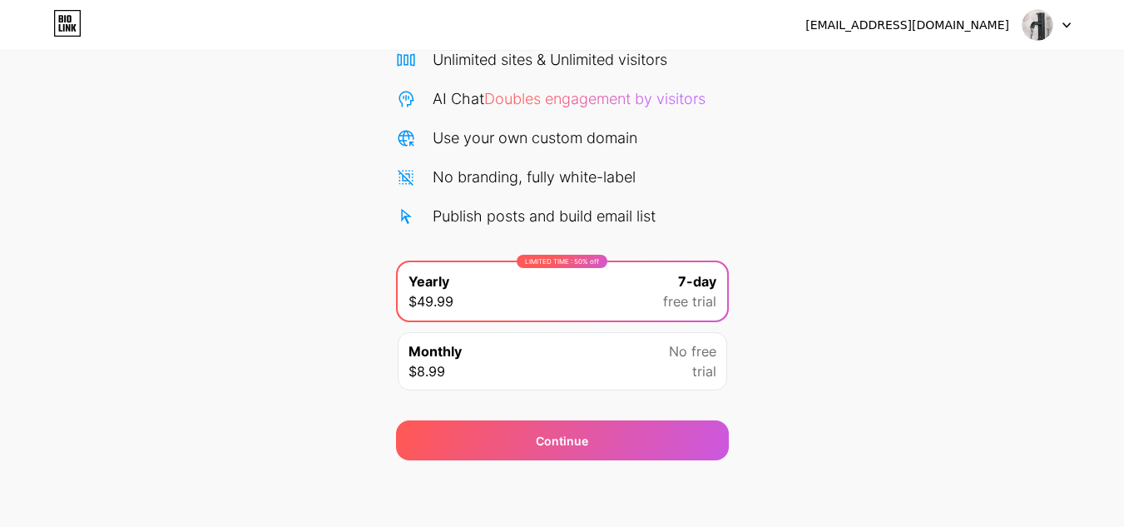
click at [1029, 22] on img at bounding box center [1038, 25] width 32 height 32
click at [1065, 17] on div at bounding box center [1047, 25] width 48 height 30
click at [1064, 23] on icon at bounding box center [1067, 25] width 7 height 4
